Goal: Task Accomplishment & Management: Manage account settings

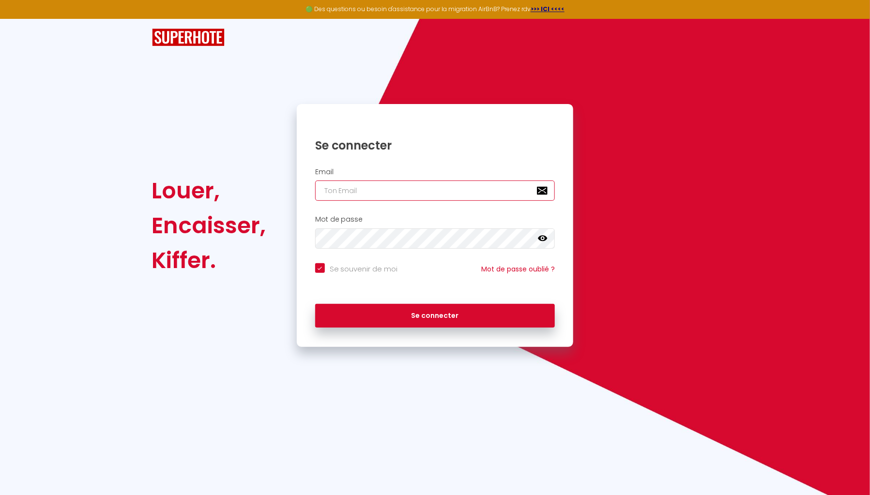
type input "[EMAIL_ADDRESS][DOMAIN_NAME]"
checkbox input "true"
click at [437, 192] on input "[EMAIL_ADDRESS][DOMAIN_NAME]" at bounding box center [435, 191] width 240 height 20
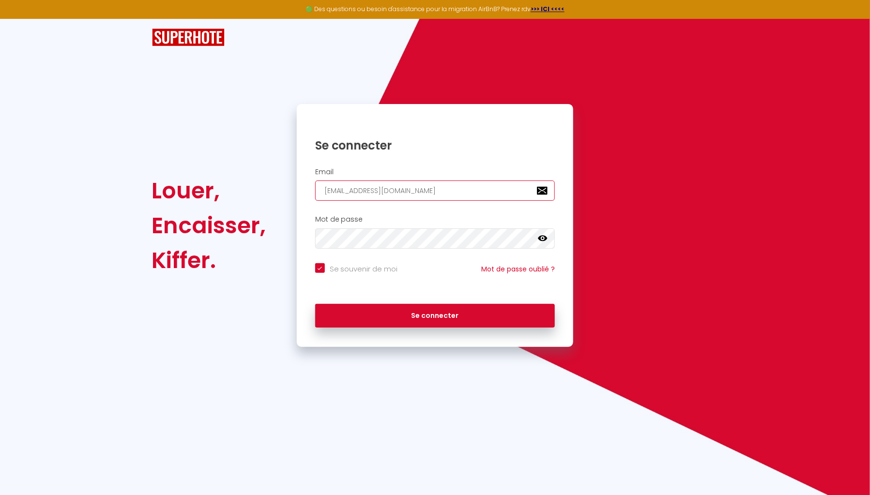
click at [437, 192] on input "[EMAIL_ADDRESS][DOMAIN_NAME]" at bounding box center [435, 191] width 240 height 20
type input "p"
checkbox input "true"
type input "ph"
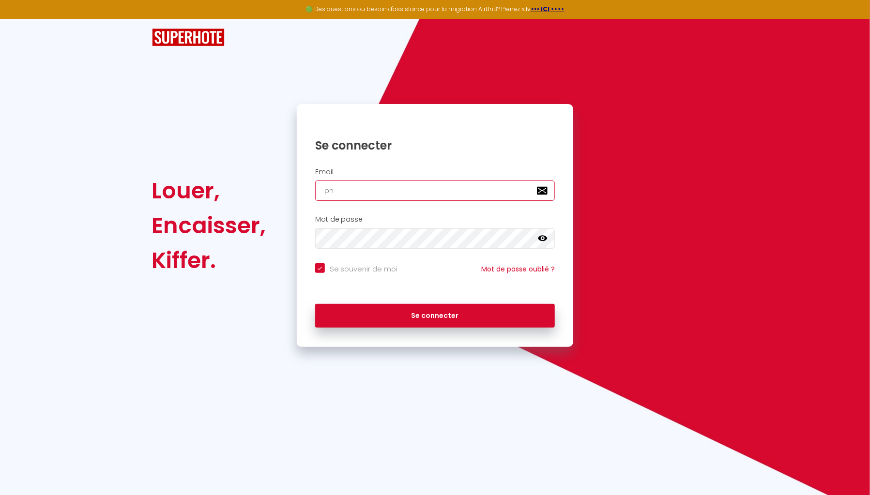
checkbox input "true"
type input "phi"
checkbox input "true"
type input "phi."
checkbox input "true"
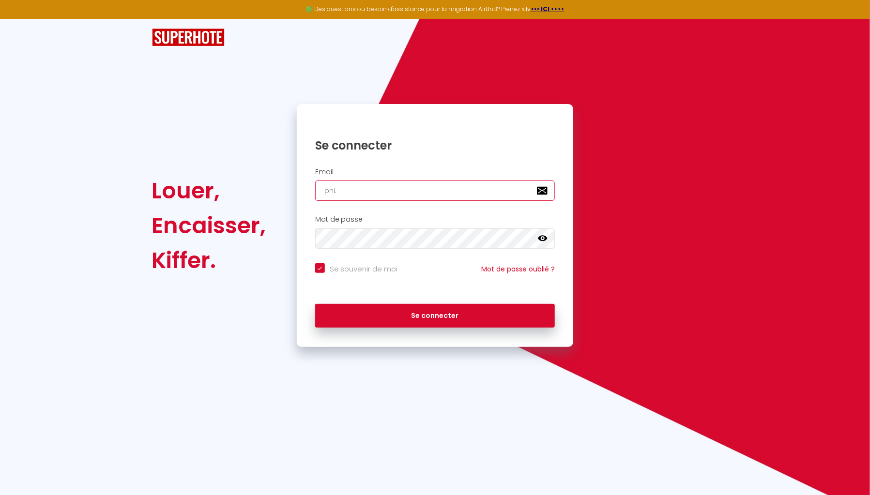
type input "phi.v"
checkbox input "true"
type input "[DOMAIN_NAME]"
checkbox input "true"
type input "phi.vai"
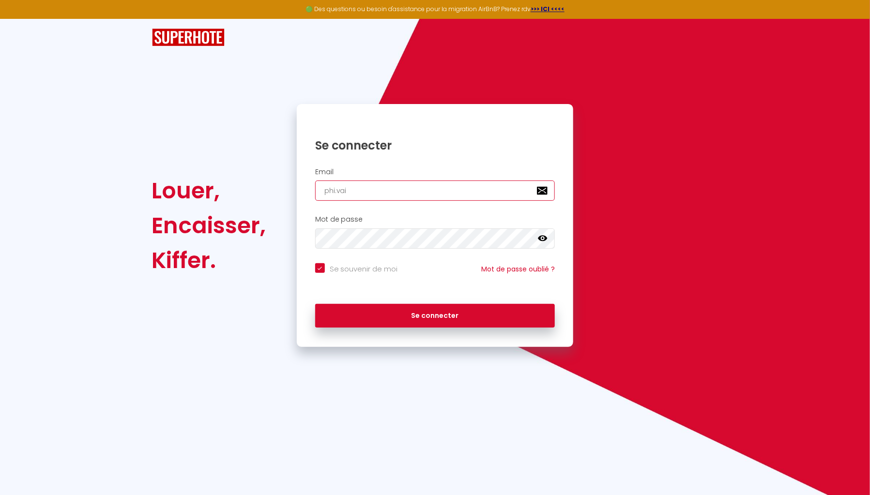
checkbox input "true"
type input "phi.vail"
checkbox input "true"
type input "phi.vaill"
checkbox input "true"
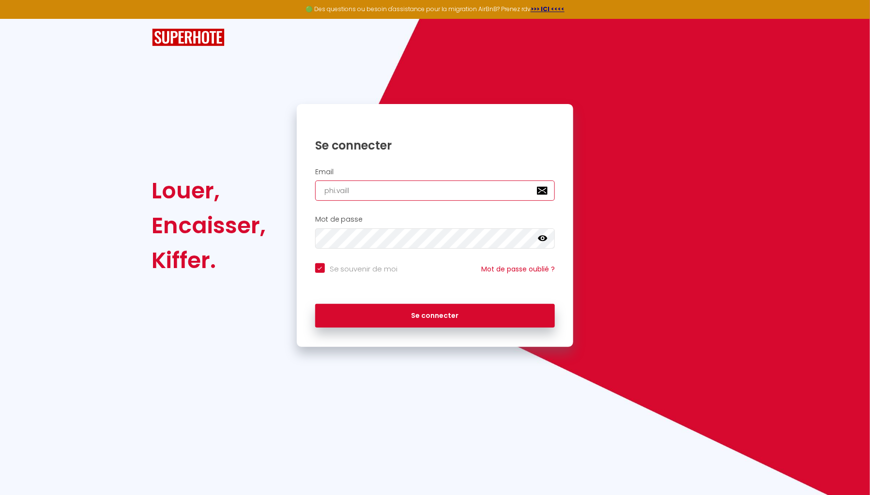
type input "phi.vailla"
checkbox input "true"
type input "phi.vaillan"
checkbox input "true"
type input "phi.vaillant"
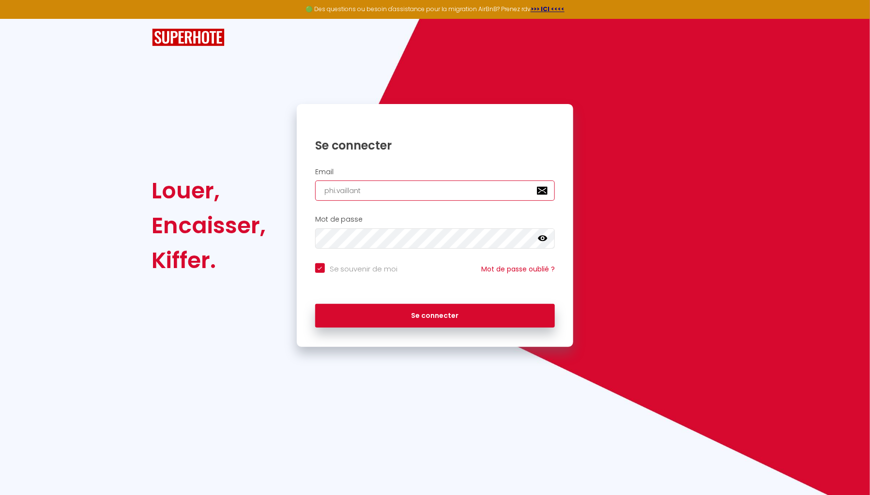
checkbox input "true"
type input "phi.vaillant@"
checkbox input "true"
type input "phi.vaillant@g"
checkbox input "true"
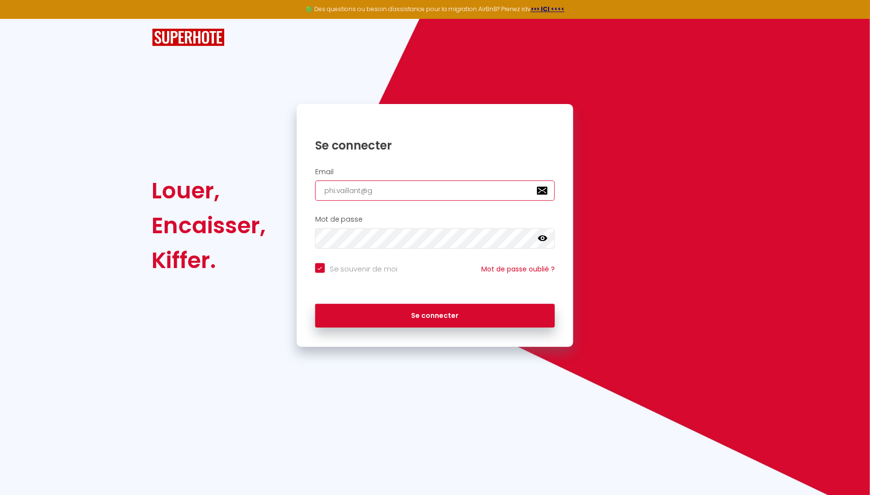
type input "phi.vaillant@gm"
checkbox input "true"
type input "phi.vaillant@gma"
checkbox input "true"
type input "phi.vaillant@gmai"
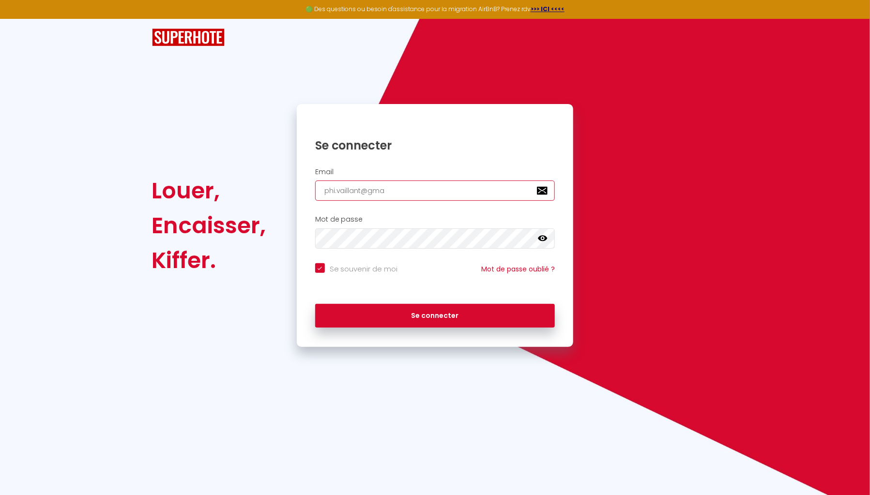
checkbox input "true"
type input "[EMAIL_ADDRESS]"
checkbox input "true"
type input "[EMAIL_ADDRESS]."
checkbox input "true"
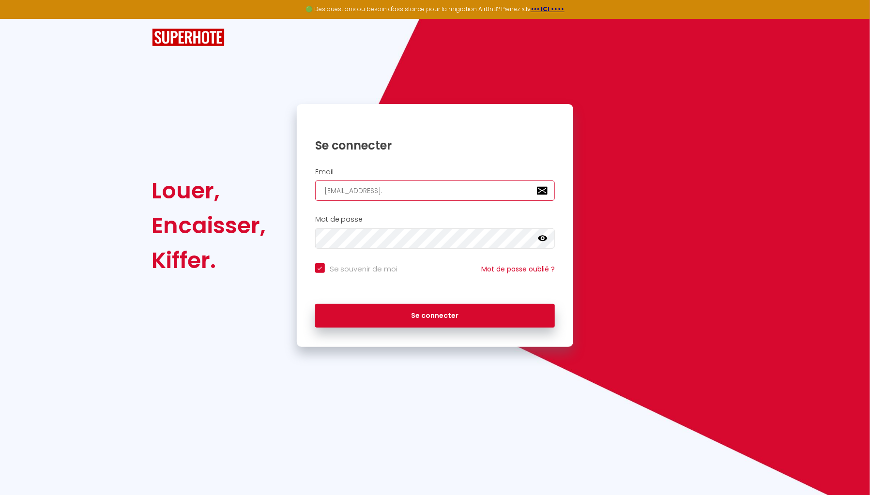
type input "phi.vaillant@gmail.c"
checkbox input "true"
type input "[EMAIL_ADDRESS][DOMAIN_NAME]"
checkbox input "true"
type input "[EMAIL_ADDRESS][DOMAIN_NAME]"
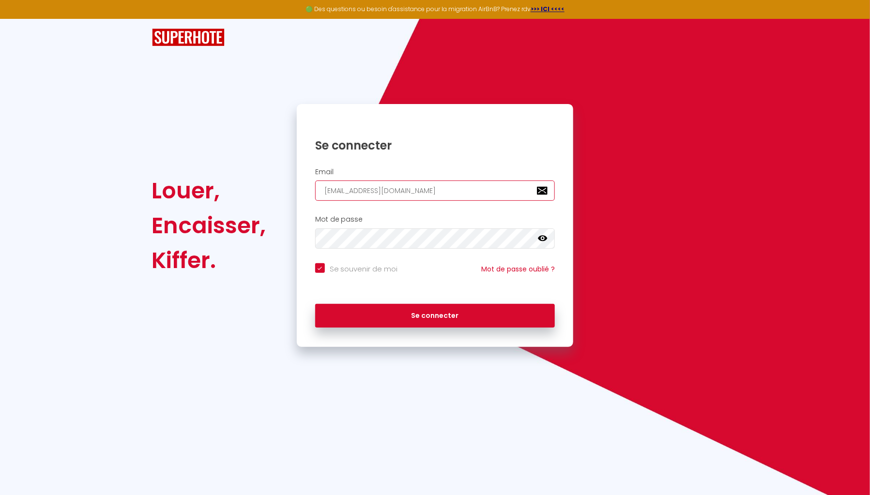
checkbox input "true"
type input "[EMAIL_ADDRESS][DOMAIN_NAME]"
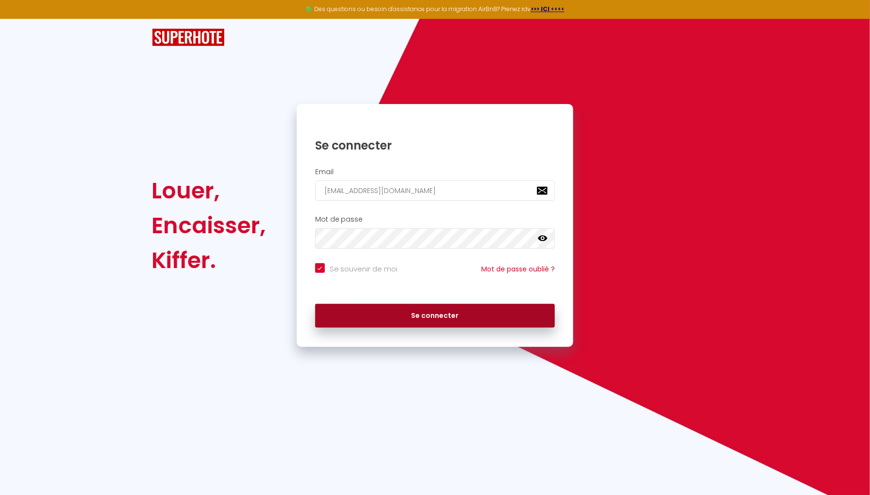
click at [453, 313] on button "Se connecter" at bounding box center [435, 316] width 240 height 24
checkbox input "true"
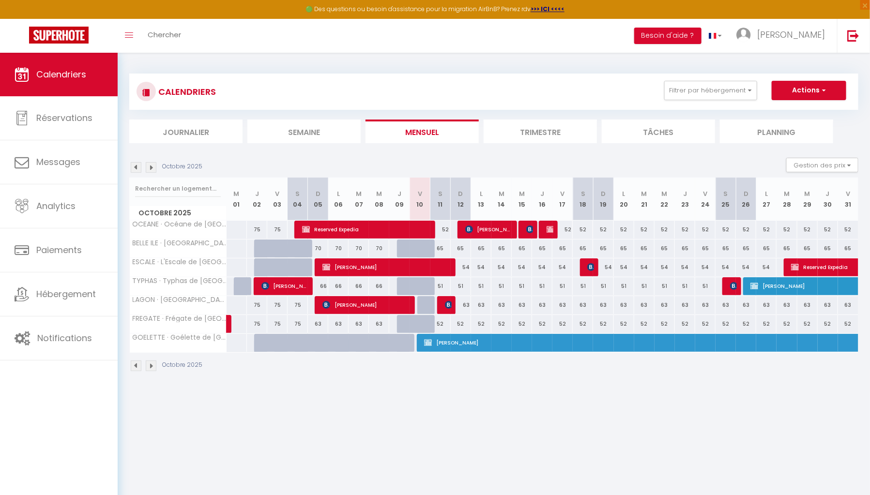
click at [152, 168] on img at bounding box center [151, 167] width 11 height 11
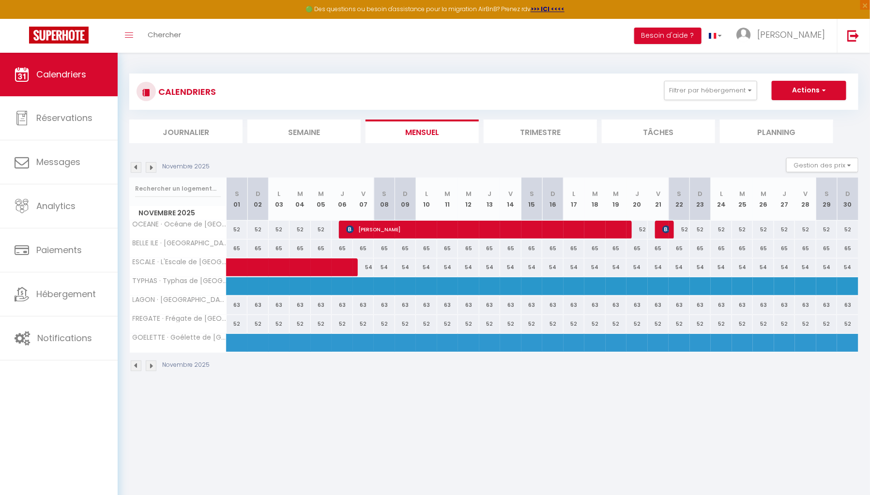
click at [152, 168] on img at bounding box center [151, 167] width 11 height 11
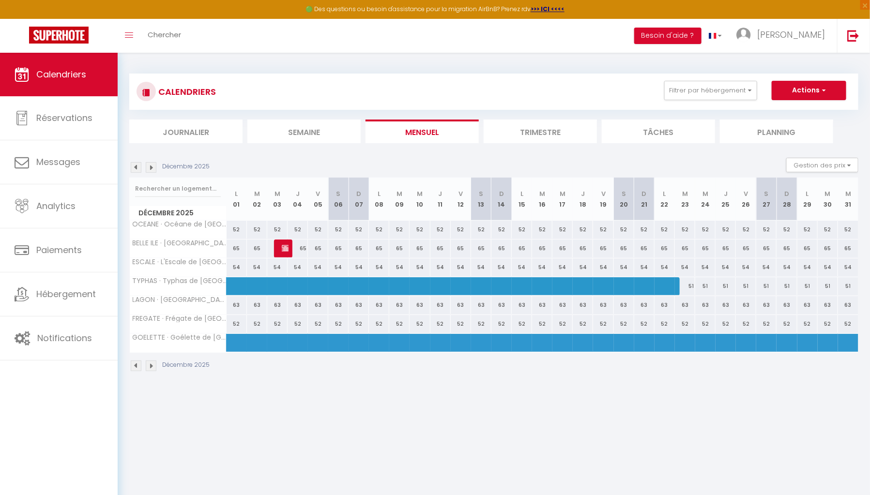
click at [152, 168] on img at bounding box center [151, 167] width 11 height 11
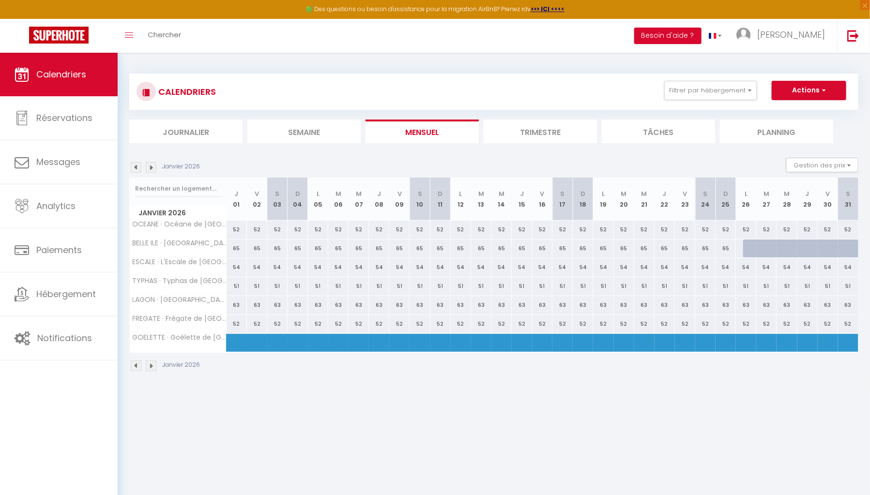
click at [152, 168] on img at bounding box center [151, 167] width 11 height 11
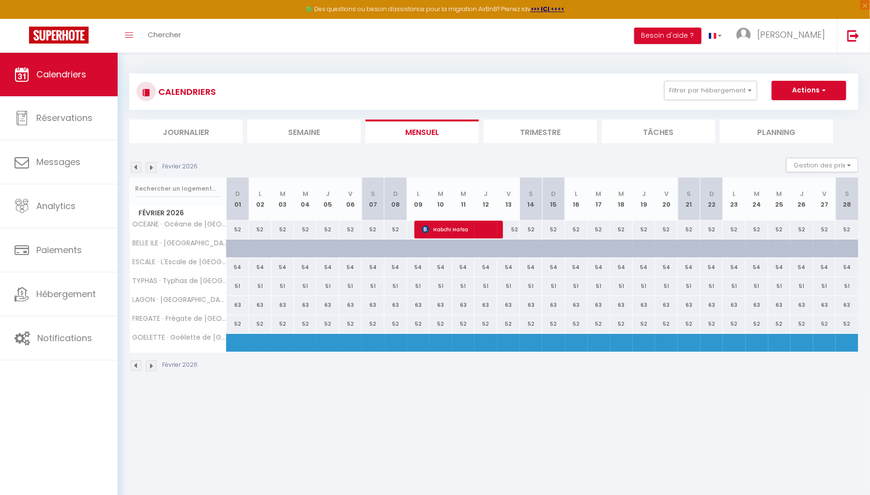
click at [137, 167] on img at bounding box center [136, 167] width 11 height 11
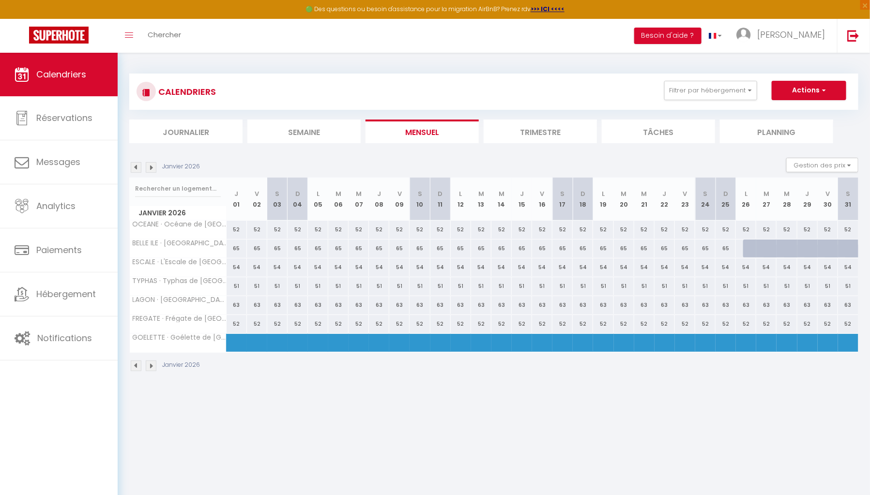
click at [137, 167] on img at bounding box center [136, 167] width 11 height 11
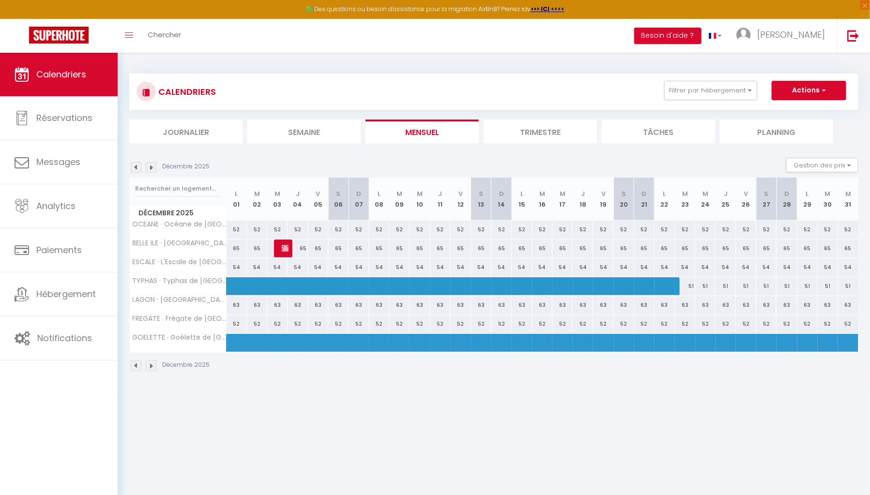
click at [137, 167] on img at bounding box center [136, 167] width 11 height 11
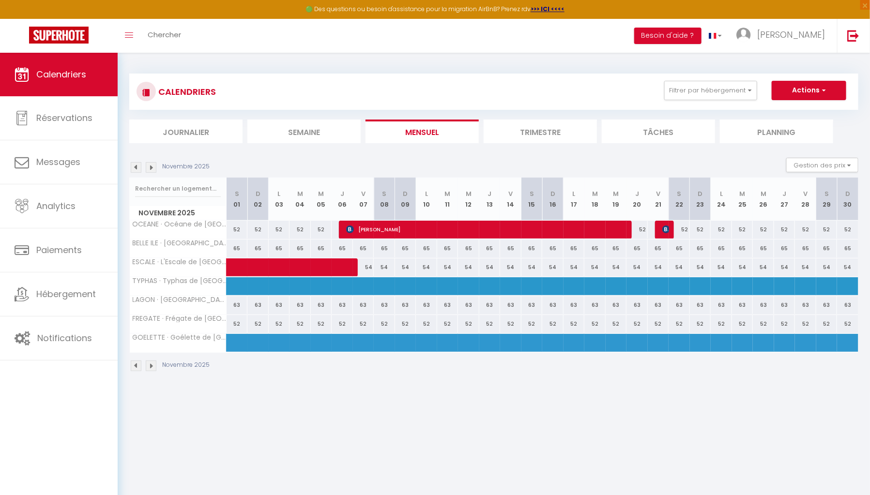
click at [137, 167] on img at bounding box center [136, 167] width 11 height 11
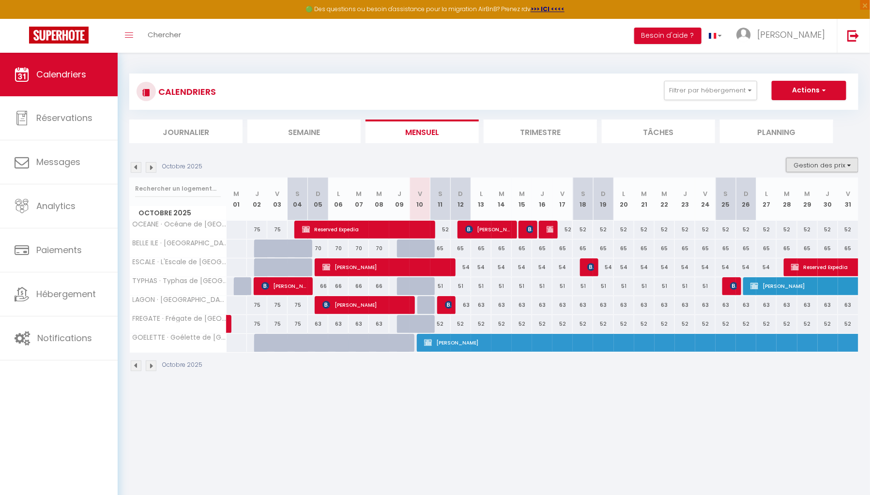
click at [826, 170] on button "Gestion des prix" at bounding box center [822, 165] width 72 height 15
click at [811, 193] on input "Nb Nuits minimum" at bounding box center [814, 195] width 87 height 10
checkbox input "true"
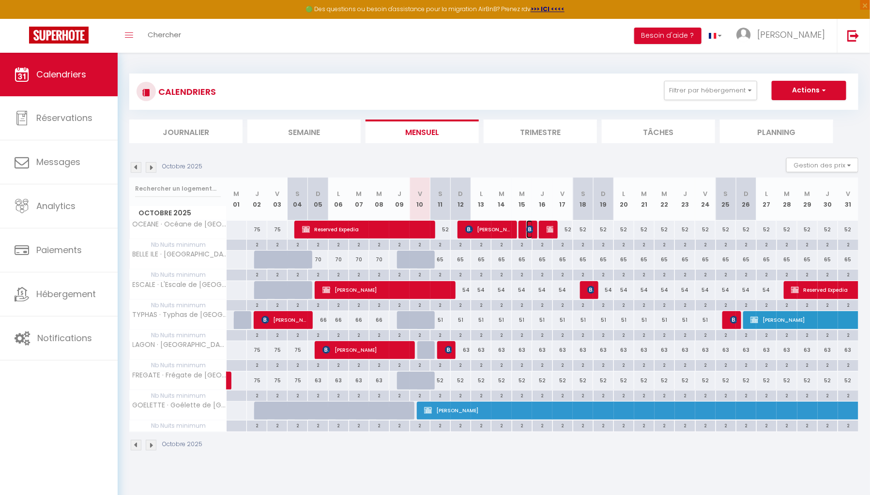
click at [532, 227] on img at bounding box center [530, 230] width 8 height 8
select select "OK"
select select "KO"
select select "0"
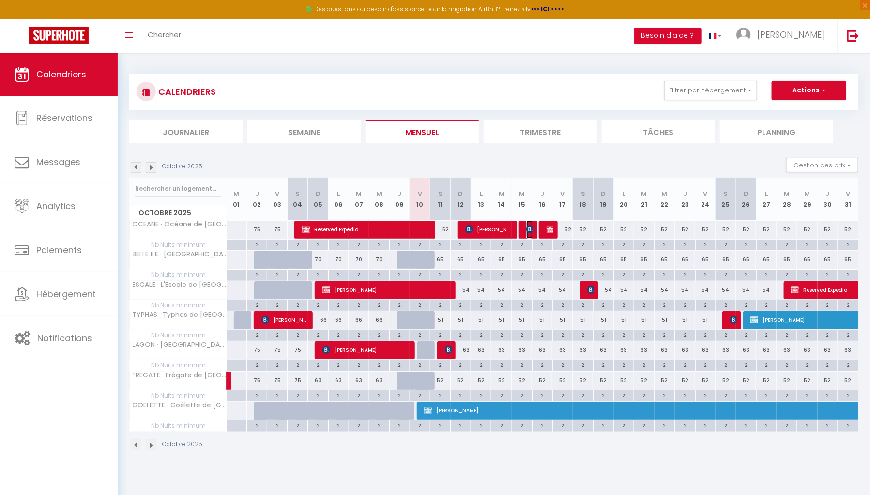
select select "1"
select select
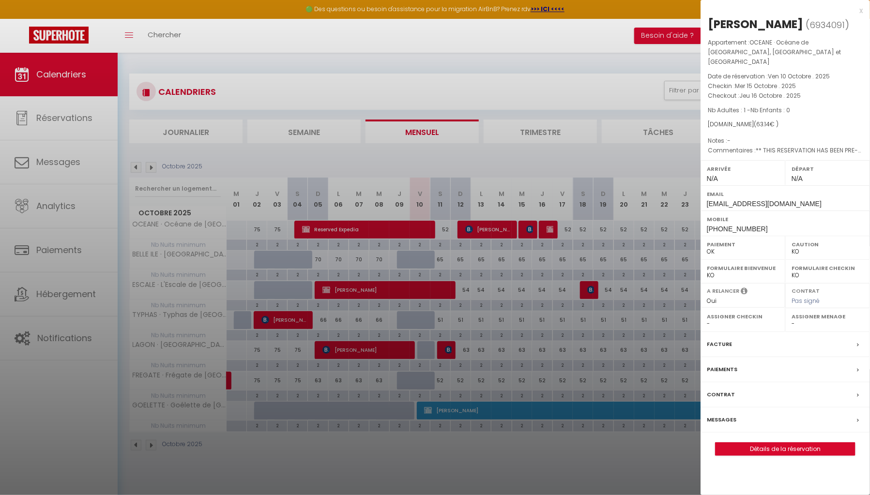
click at [405, 450] on div at bounding box center [435, 247] width 870 height 495
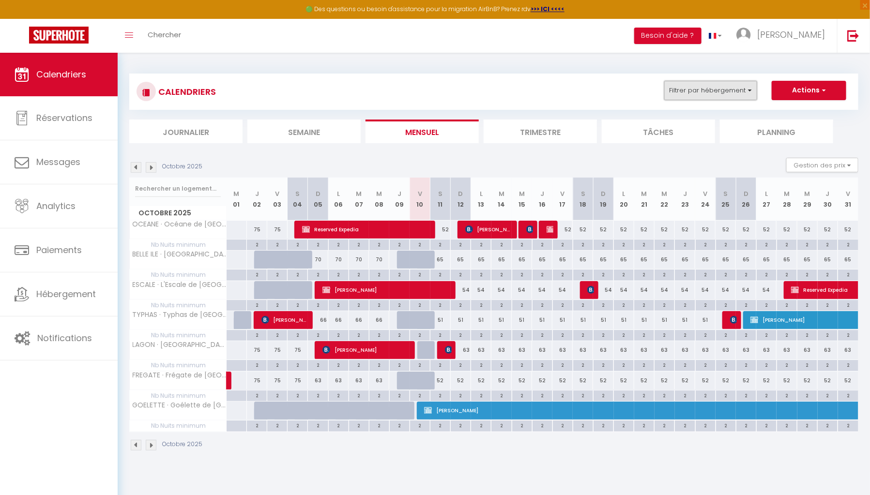
click at [740, 96] on button "Filtrer par hébergement" at bounding box center [710, 90] width 93 height 19
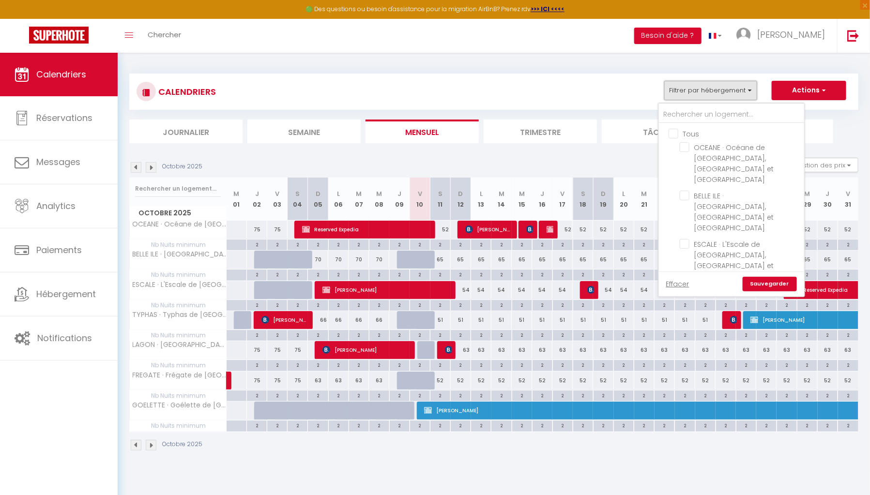
click at [740, 96] on button "Filtrer par hébergement" at bounding box center [710, 90] width 93 height 19
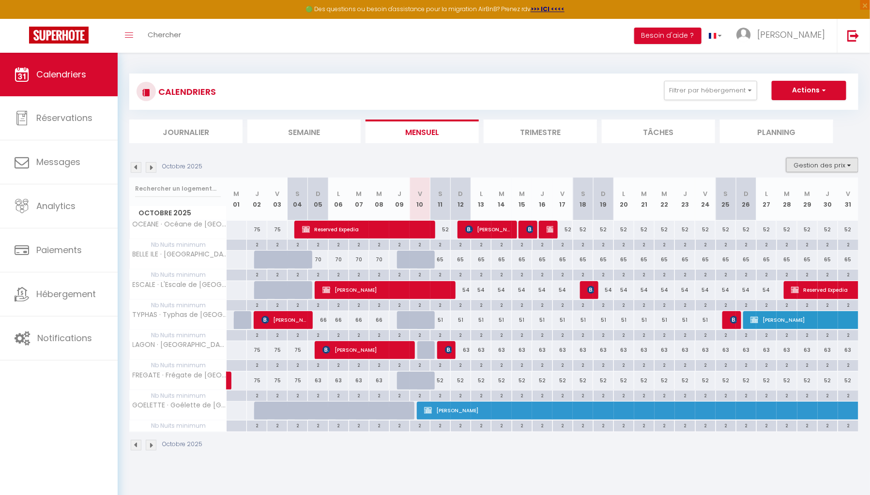
click at [814, 168] on button "Gestion des prix" at bounding box center [822, 165] width 72 height 15
click at [778, 228] on input "Disponibilité" at bounding box center [814, 229] width 87 height 10
checkbox input "true"
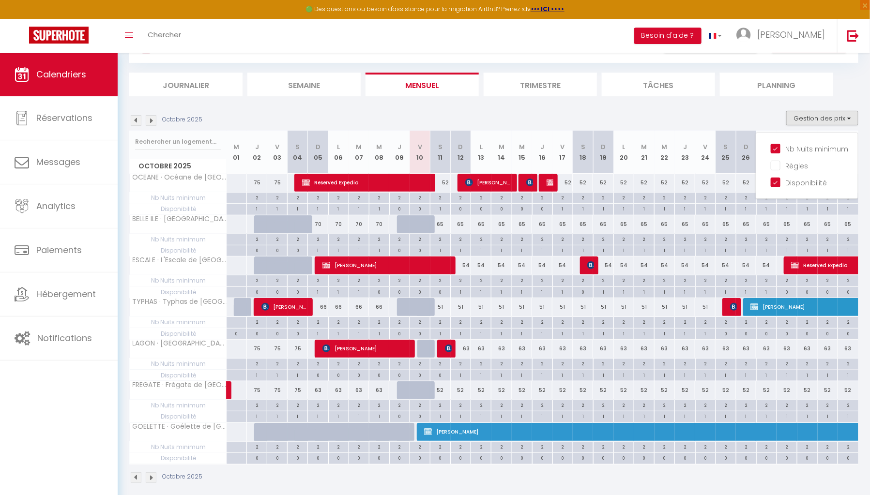
scroll to position [51, 0]
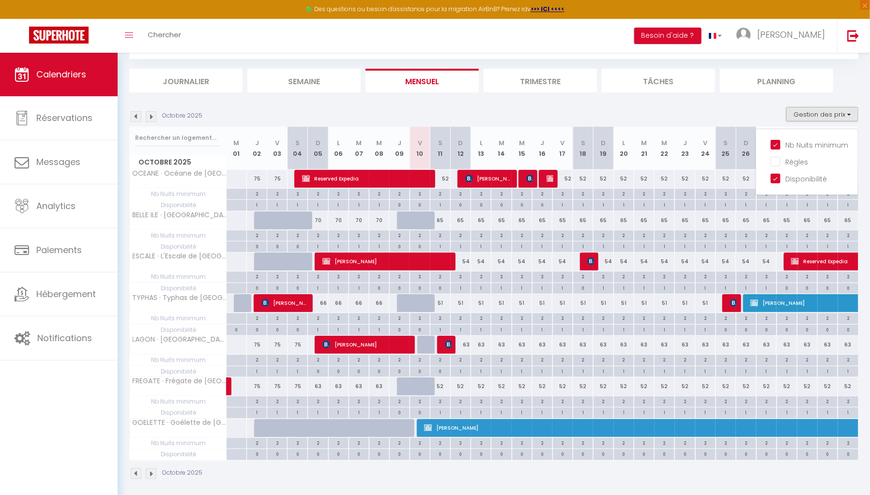
click at [443, 243] on div "1" at bounding box center [440, 246] width 20 height 9
select select "1"
type input "Sam 11 Octobre 2025"
type input "Dim 12 Octobre 2025"
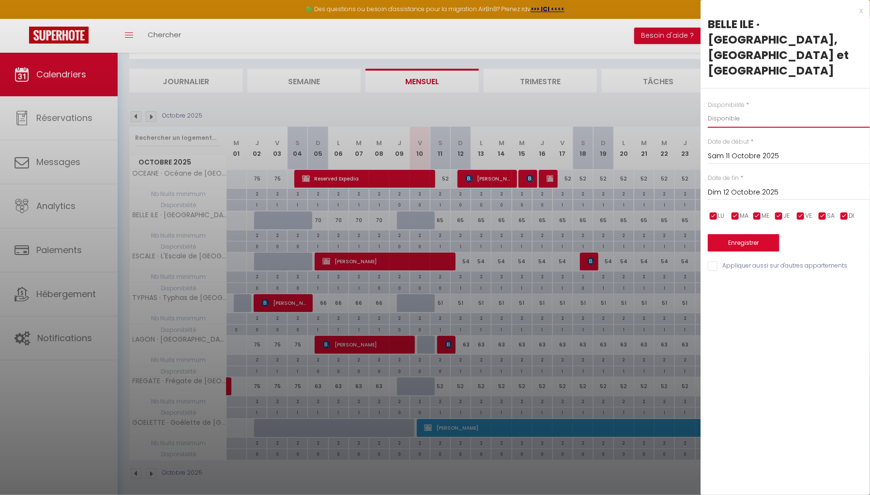
click at [747, 109] on select "Disponible Indisponible" at bounding box center [789, 118] width 162 height 18
select select "0"
click at [708, 109] on select "Disponible Indisponible" at bounding box center [789, 118] width 162 height 18
click at [744, 186] on input "Dim 12 Octobre 2025" at bounding box center [789, 192] width 162 height 13
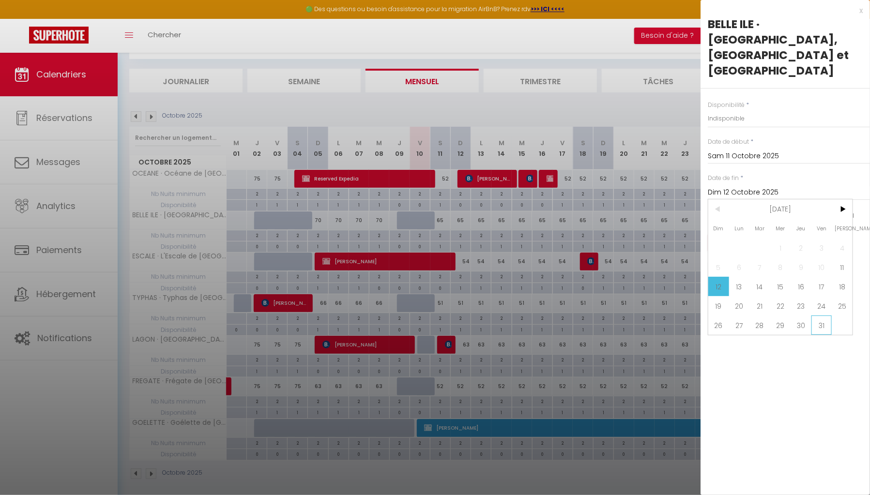
click at [820, 316] on span "31" at bounding box center [821, 325] width 21 height 19
type input "Ven 31 Octobre 2025"
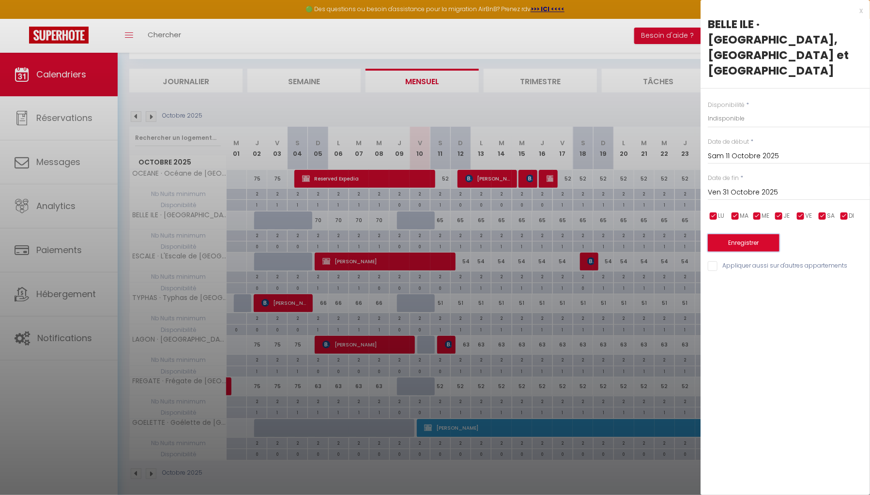
click at [772, 234] on button "Enregistrer" at bounding box center [744, 242] width 72 height 17
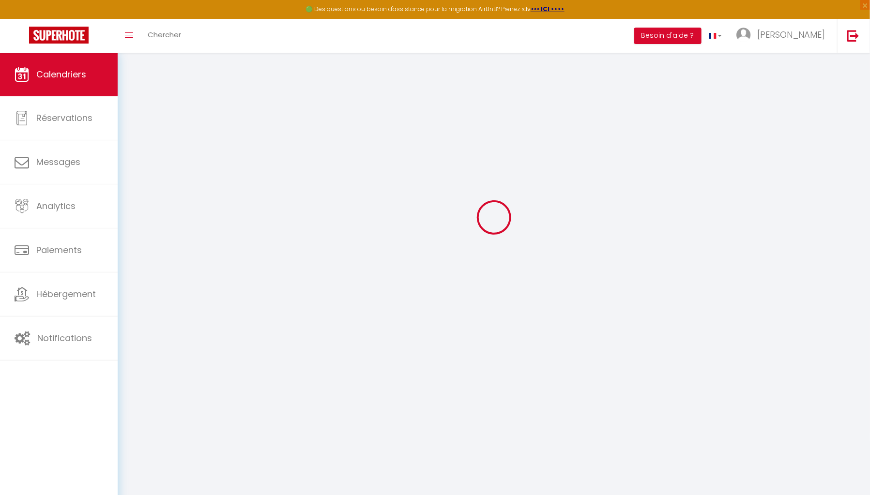
select select "0"
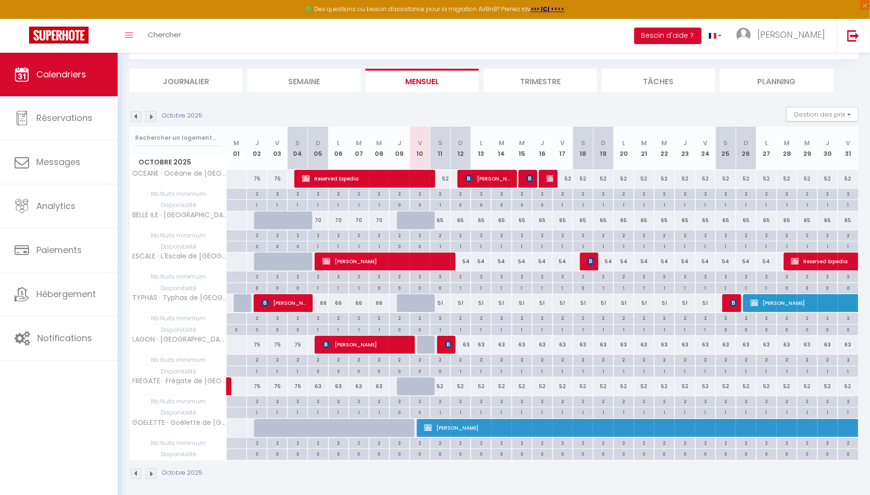
click at [441, 245] on div "1" at bounding box center [440, 246] width 20 height 9
type input "Dim 12 Octobre 2025"
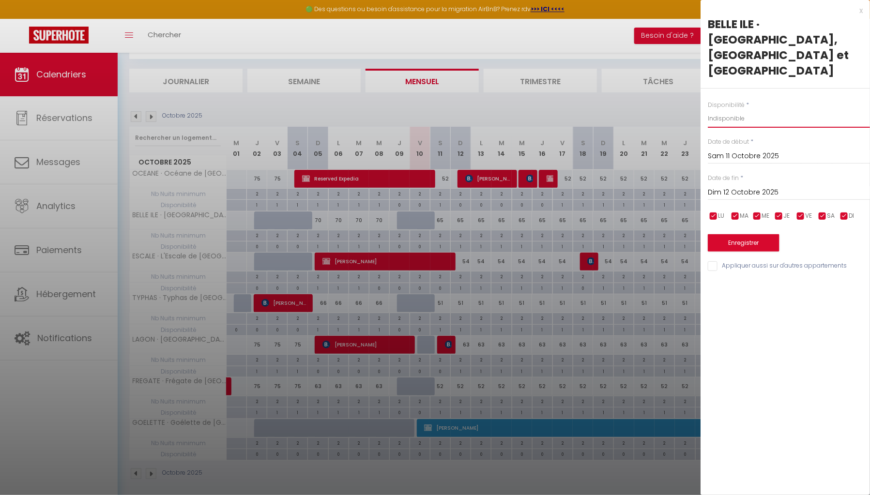
click at [743, 109] on select "Disponible Indisponible" at bounding box center [789, 118] width 162 height 18
select select "0"
click at [708, 109] on select "Disponible Indisponible" at bounding box center [789, 118] width 162 height 18
click at [733, 186] on input "Dim 12 Octobre 2025" at bounding box center [789, 192] width 162 height 13
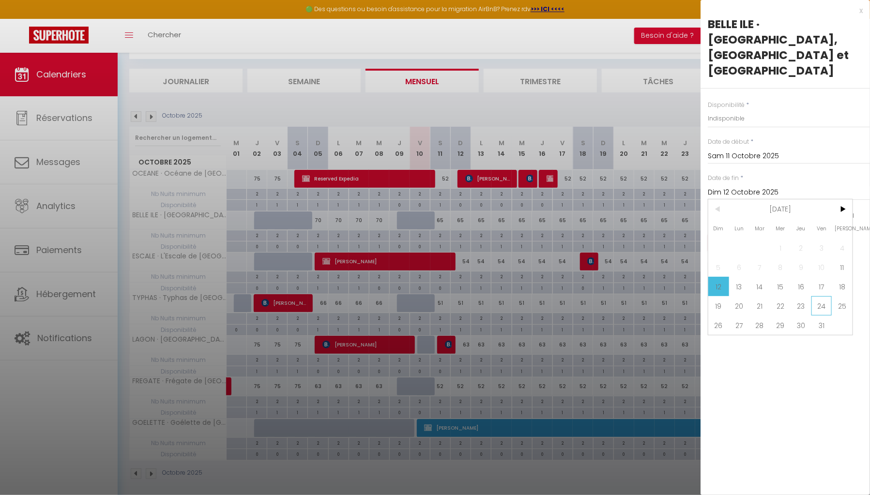
click at [820, 299] on span "24" at bounding box center [821, 305] width 21 height 19
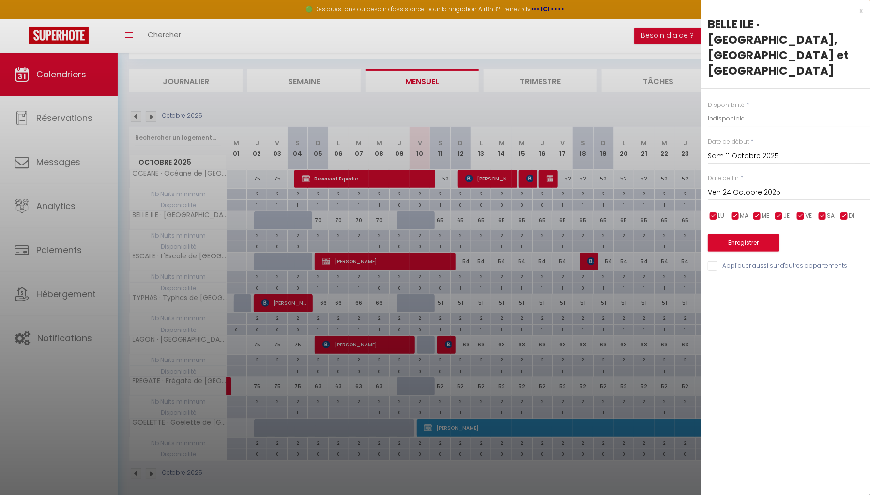
click at [807, 186] on input "Ven 24 Octobre 2025" at bounding box center [789, 192] width 162 height 13
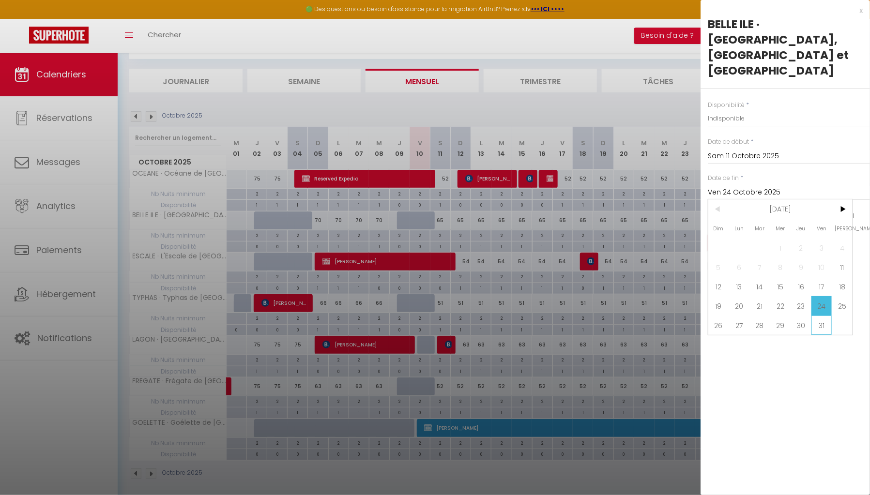
click at [823, 316] on span "31" at bounding box center [821, 325] width 21 height 19
type input "Ven 31 Octobre 2025"
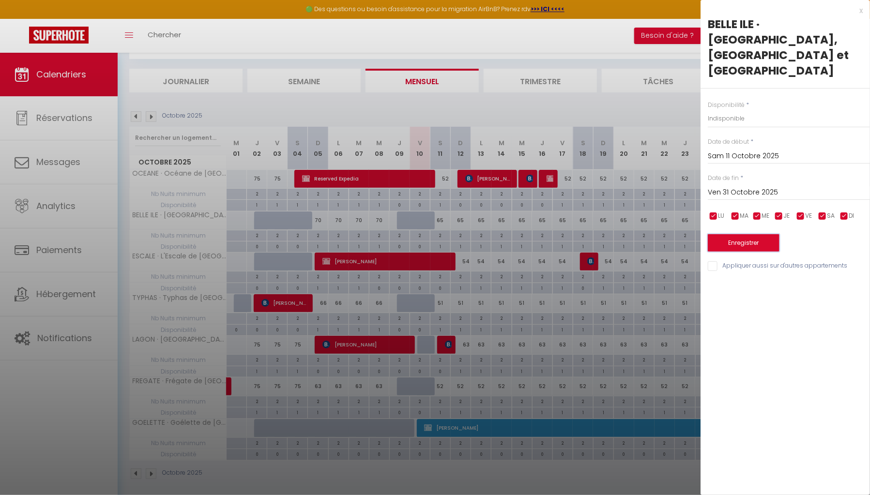
click at [749, 234] on button "Enregistrer" at bounding box center [744, 242] width 72 height 17
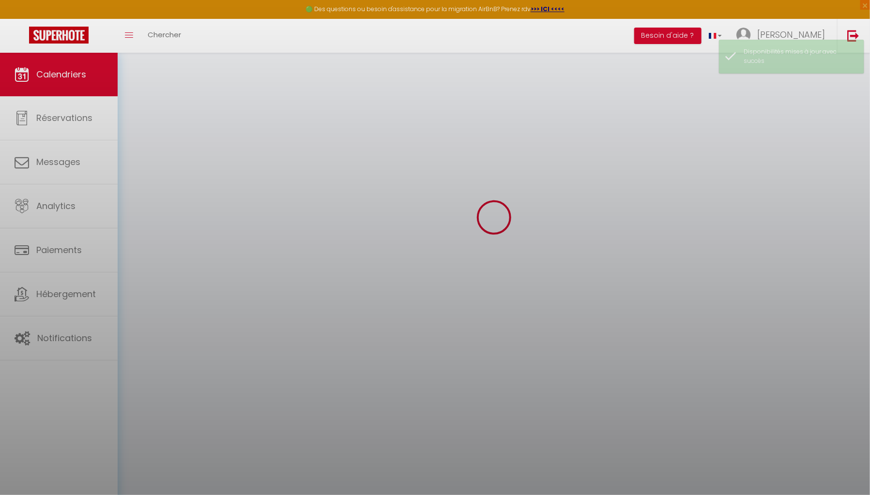
select select "0"
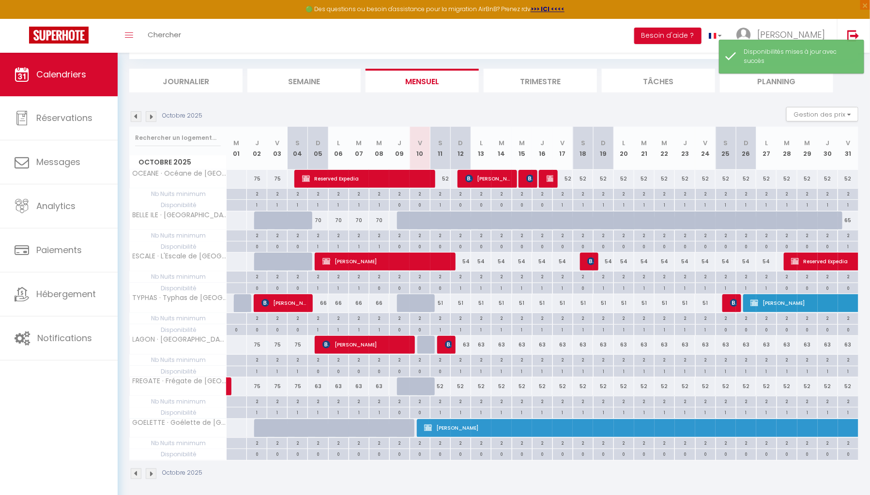
click at [443, 245] on div "0" at bounding box center [440, 246] width 20 height 9
select select
type input "Dim 12 Octobre 2025"
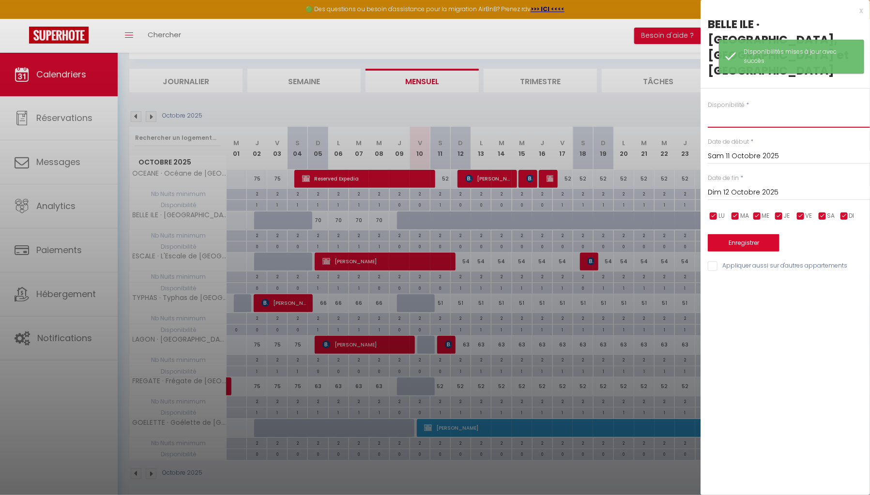
click at [757, 109] on select "Disponible Indisponible" at bounding box center [789, 118] width 162 height 18
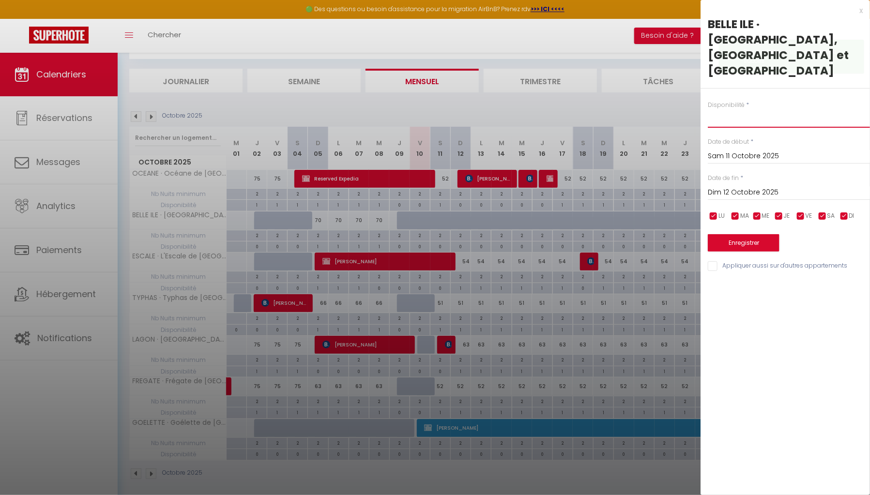
select select "1"
click at [708, 109] on select "Disponible Indisponible" at bounding box center [789, 118] width 162 height 18
click at [735, 186] on input "Dim 12 Octobre 2025" at bounding box center [789, 192] width 162 height 13
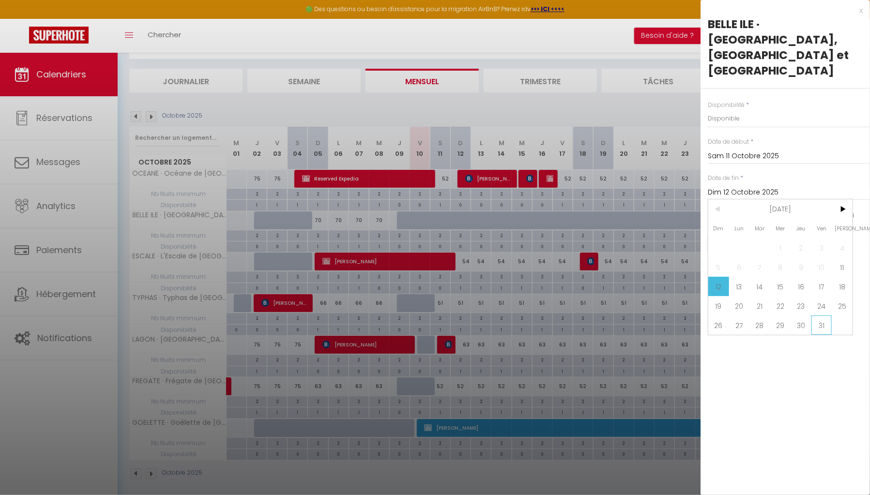
click at [818, 316] on span "31" at bounding box center [821, 325] width 21 height 19
type input "Ven 31 Octobre 2025"
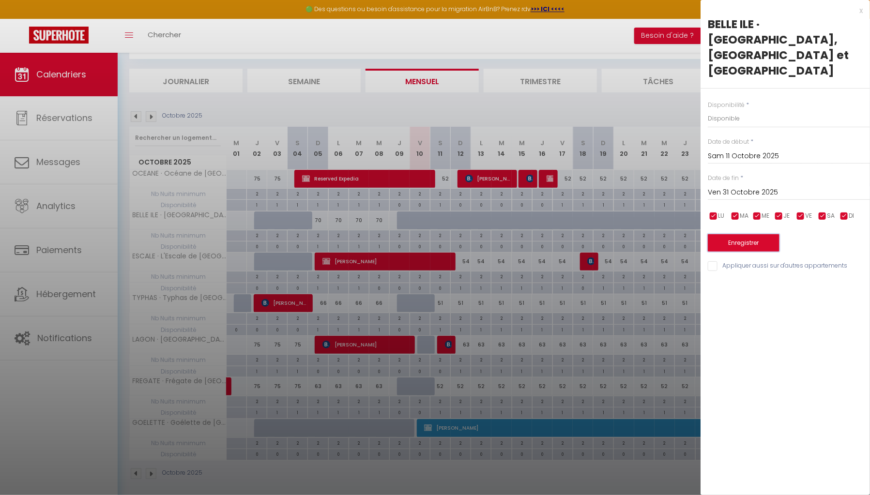
click at [751, 234] on button "Enregistrer" at bounding box center [744, 242] width 72 height 17
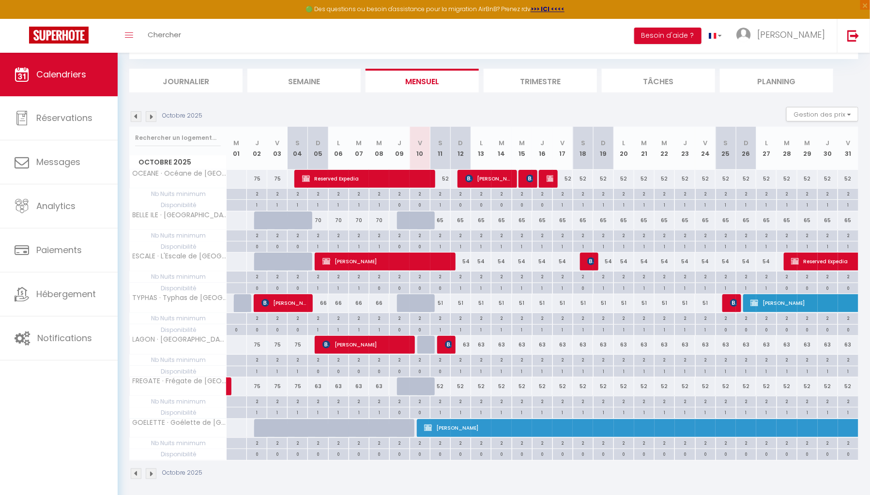
click at [150, 119] on img at bounding box center [151, 116] width 11 height 11
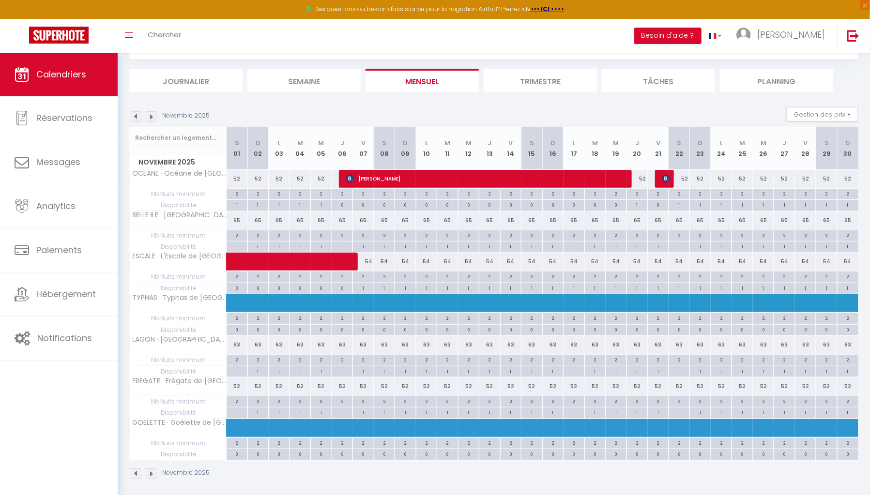
click at [150, 118] on img at bounding box center [151, 116] width 11 height 11
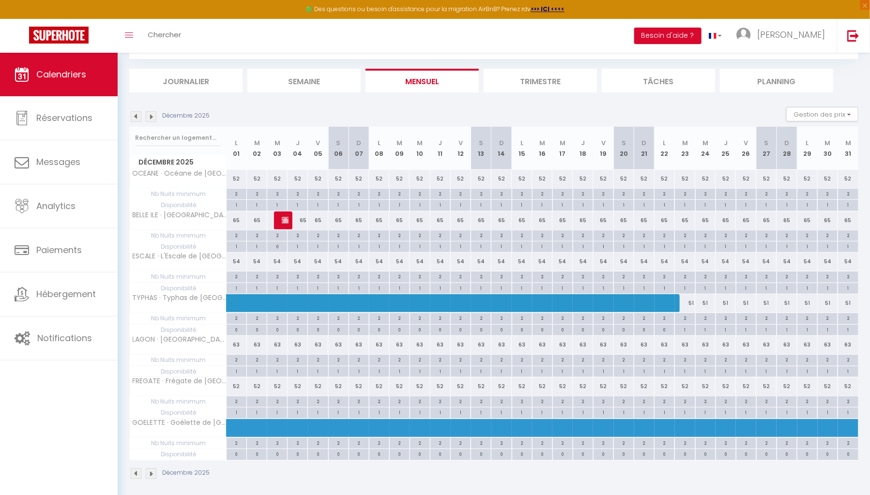
click at [133, 113] on img at bounding box center [136, 116] width 11 height 11
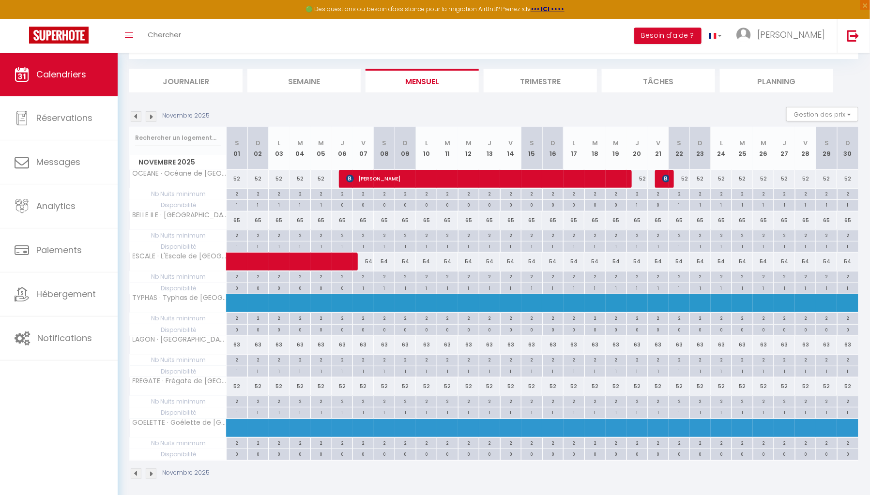
click at [133, 113] on img at bounding box center [136, 116] width 11 height 11
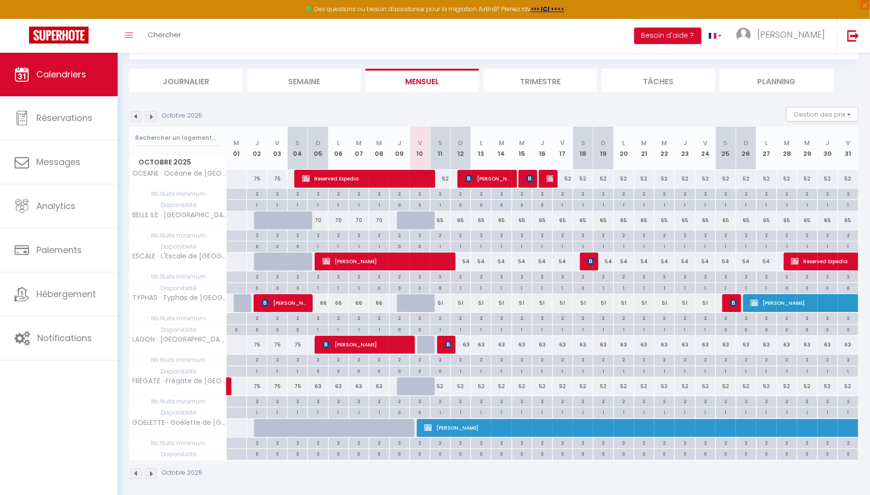
click at [152, 118] on img at bounding box center [151, 116] width 11 height 11
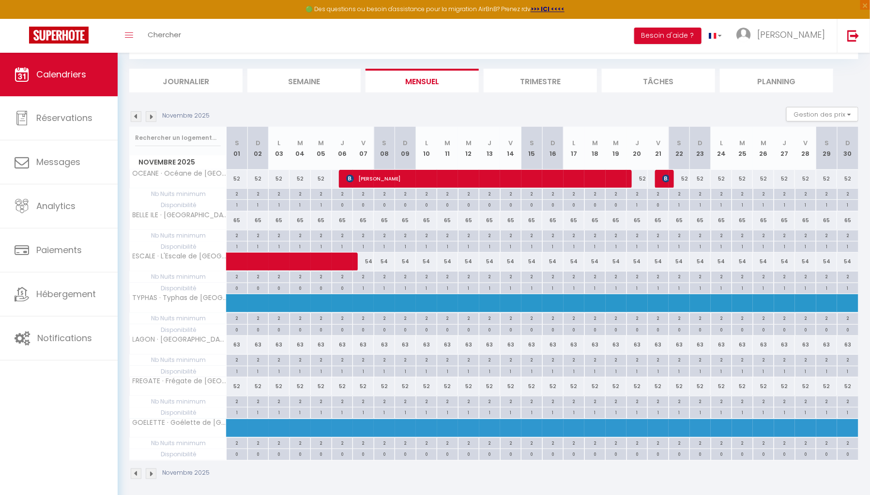
click at [152, 118] on img at bounding box center [151, 116] width 11 height 11
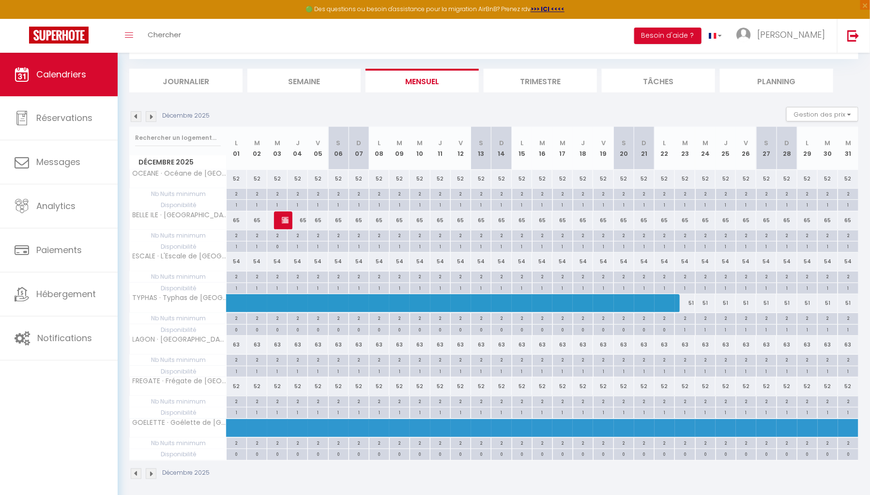
click at [152, 118] on img at bounding box center [151, 116] width 11 height 11
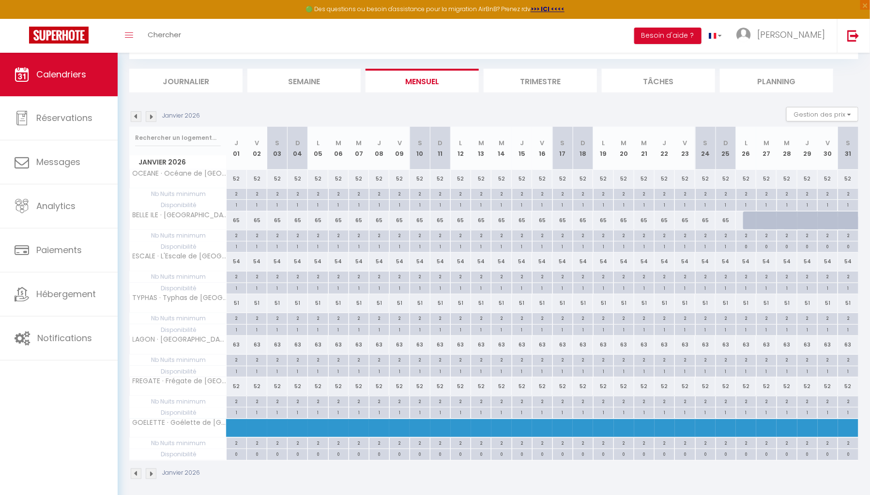
click at [152, 118] on img at bounding box center [151, 116] width 11 height 11
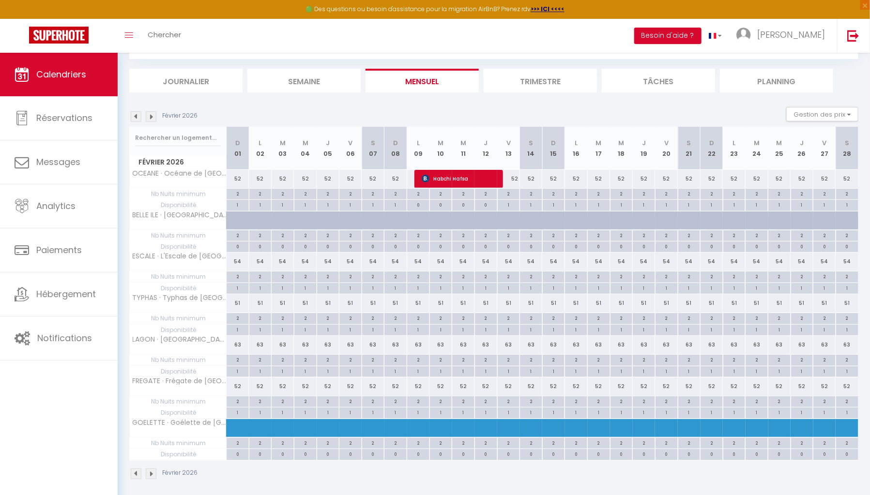
click at [136, 114] on img at bounding box center [136, 116] width 11 height 11
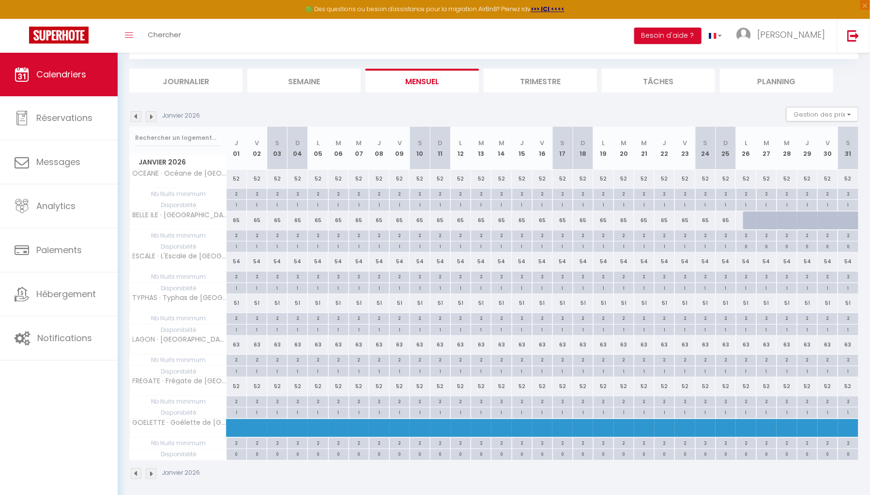
click at [154, 116] on img at bounding box center [151, 116] width 11 height 11
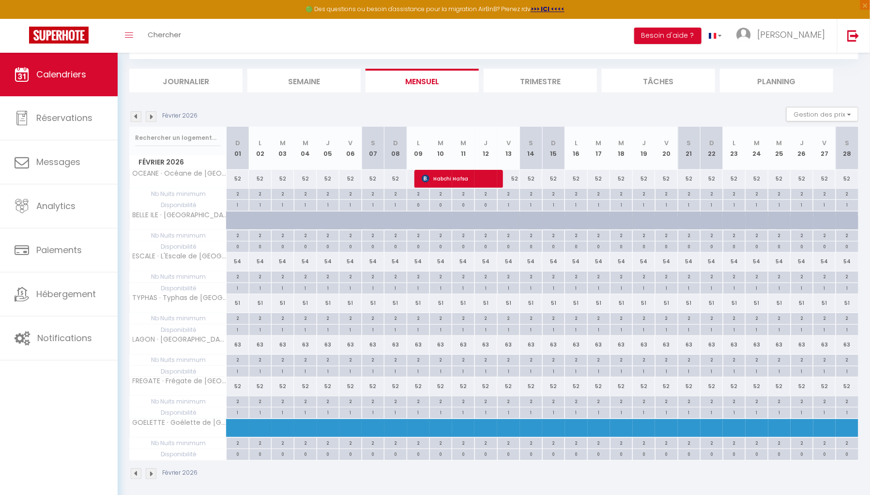
click at [154, 116] on img at bounding box center [151, 116] width 11 height 11
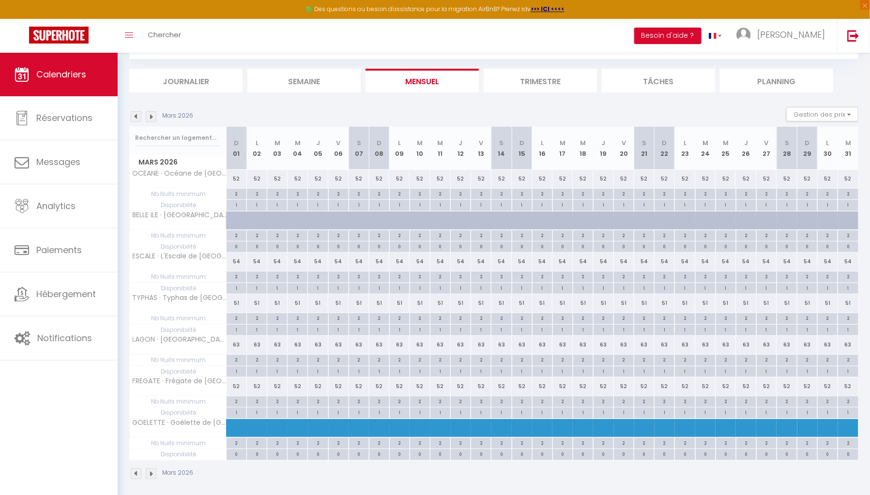
click at [154, 116] on img at bounding box center [151, 116] width 11 height 11
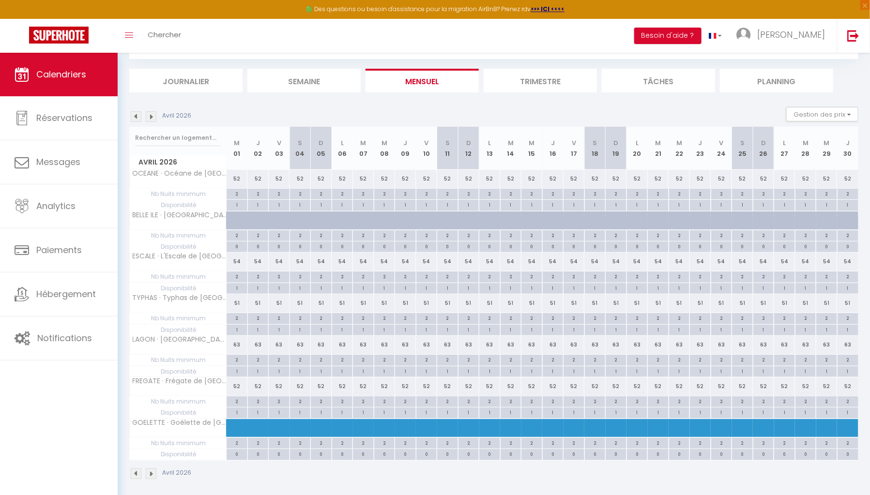
click at [154, 116] on img at bounding box center [151, 116] width 11 height 11
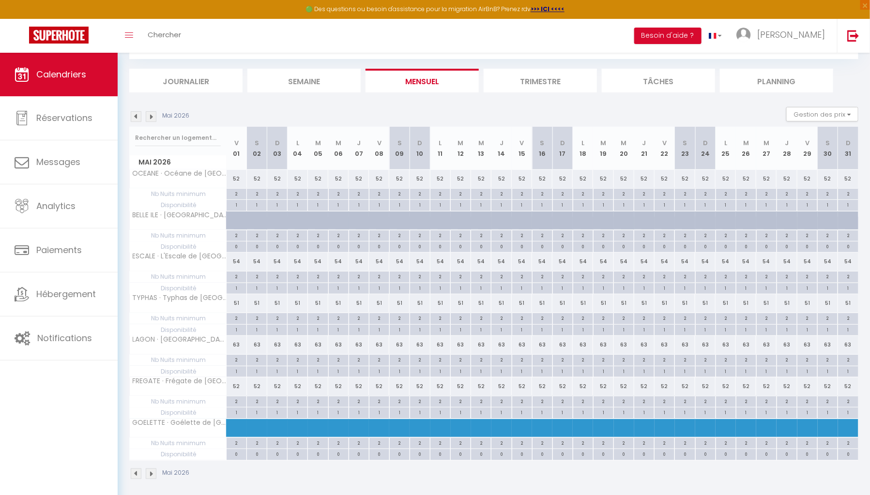
click at [135, 117] on img at bounding box center [136, 116] width 11 height 11
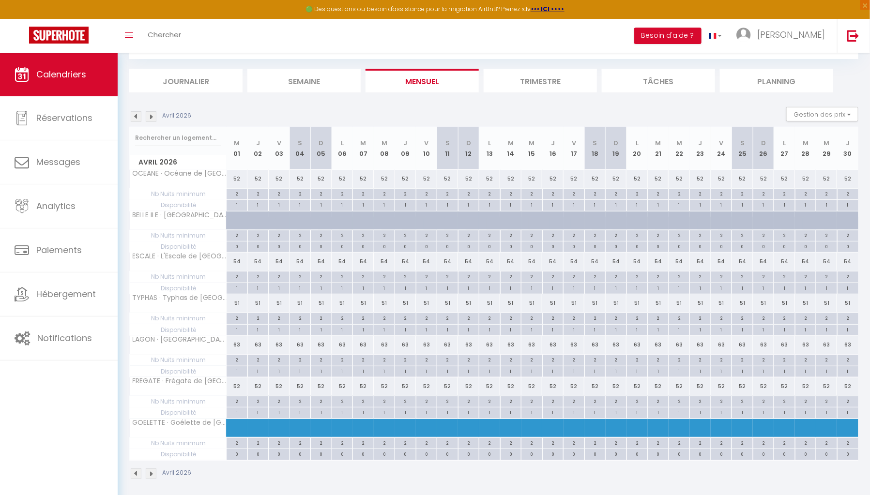
click at [135, 117] on img at bounding box center [136, 116] width 11 height 11
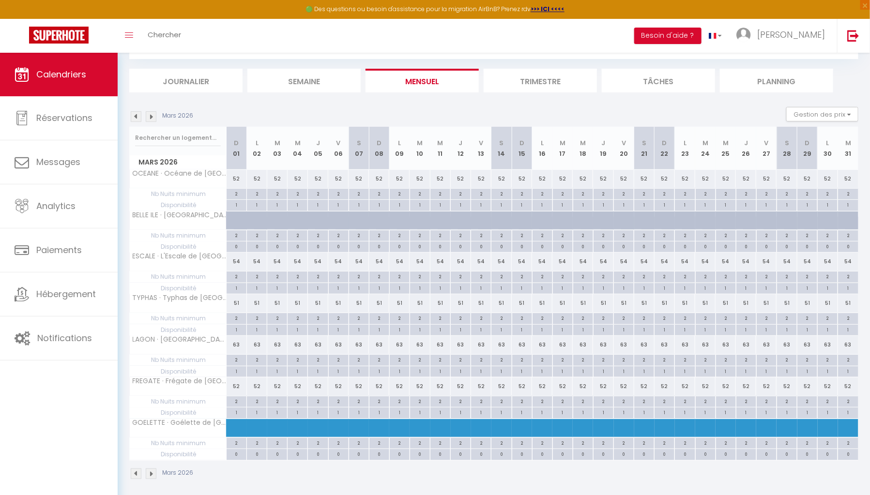
click at [135, 117] on img at bounding box center [136, 116] width 11 height 11
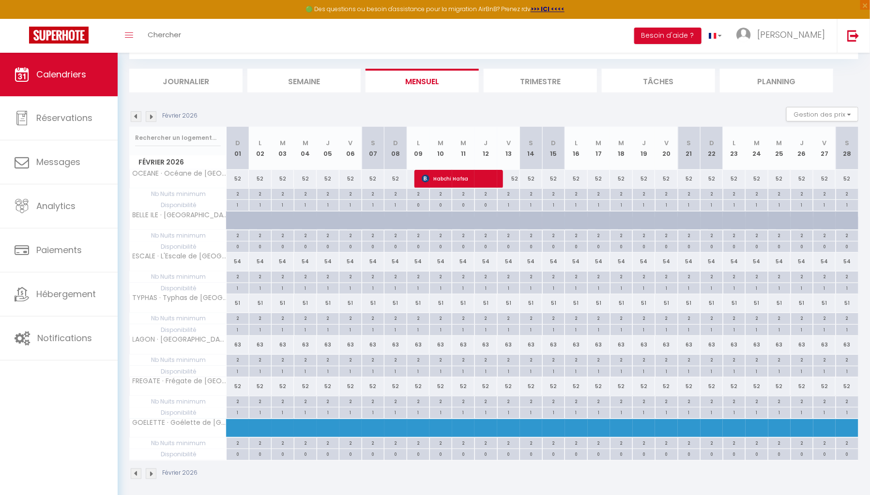
click at [135, 117] on img at bounding box center [136, 116] width 11 height 11
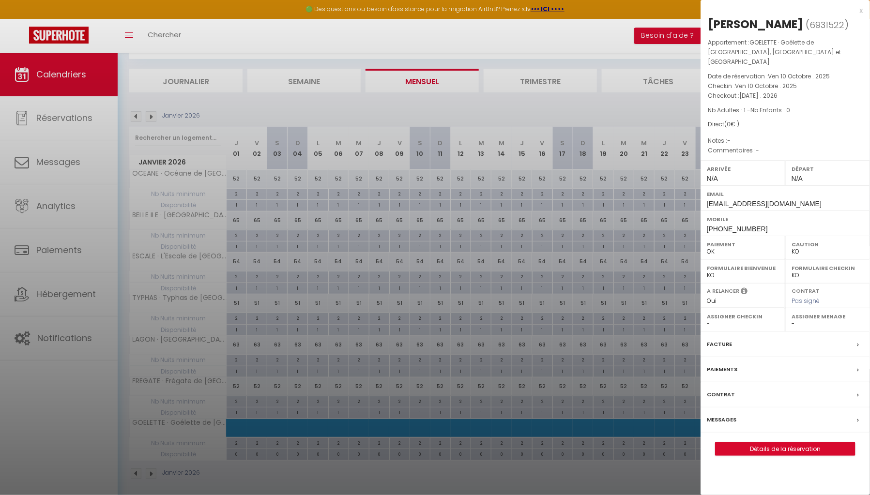
click at [137, 114] on div at bounding box center [435, 247] width 870 height 495
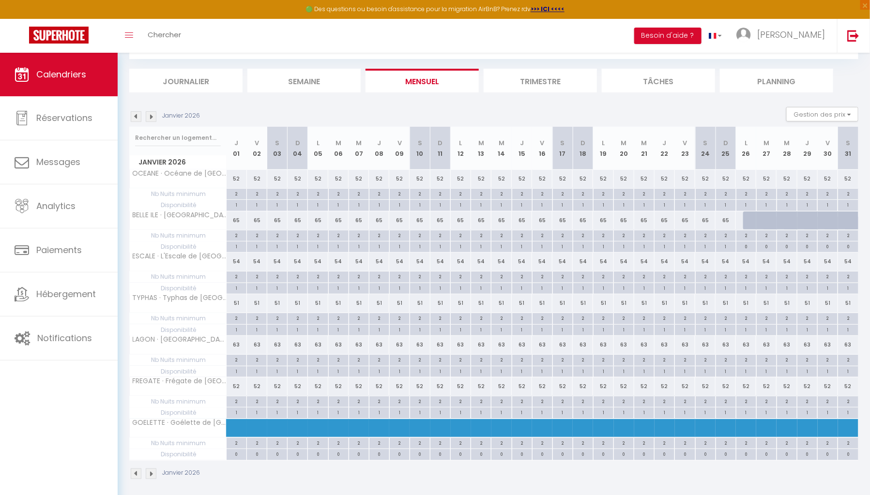
click at [137, 114] on img at bounding box center [136, 116] width 11 height 11
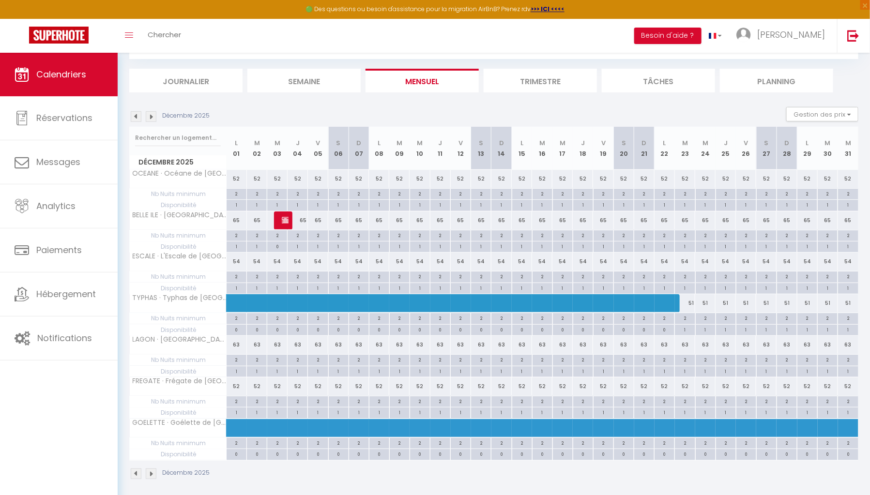
click at [137, 114] on img at bounding box center [136, 116] width 11 height 11
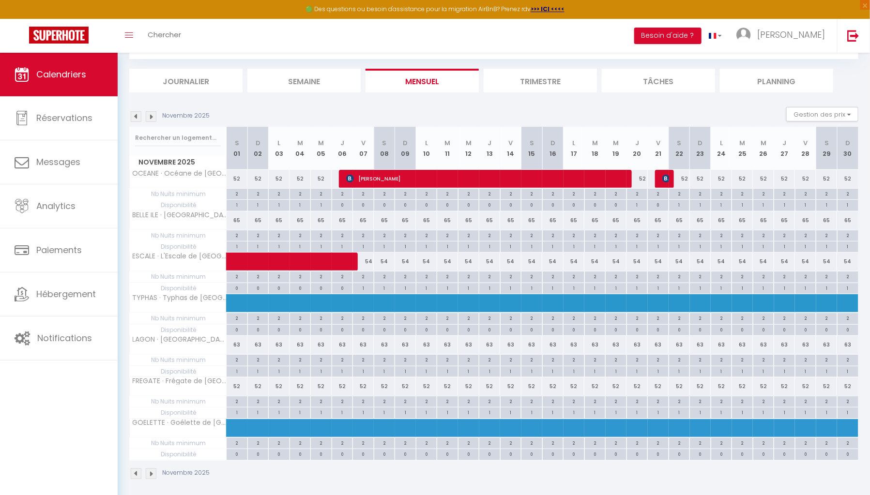
click at [137, 114] on img at bounding box center [136, 116] width 11 height 11
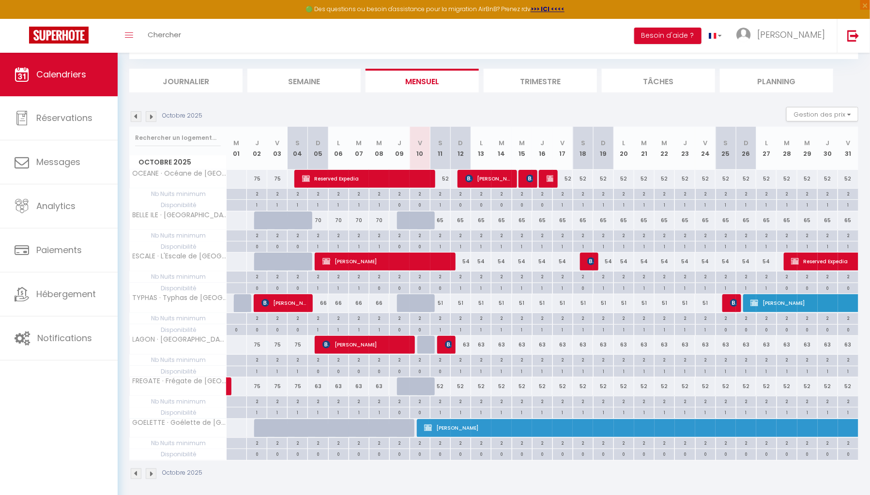
click at [443, 205] on div "1" at bounding box center [440, 204] width 20 height 9
select select "1"
type input "Sam 11 Octobre 2025"
type input "Dim 12 Octobre 2025"
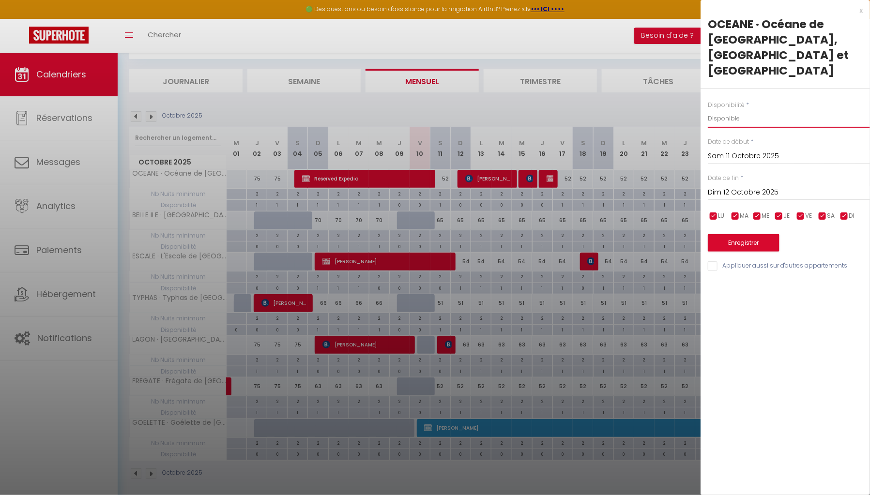
click at [723, 109] on select "Disponible Indisponible" at bounding box center [789, 118] width 162 height 18
select select "0"
click at [708, 109] on select "Disponible Indisponible" at bounding box center [789, 118] width 162 height 18
click at [744, 183] on div "[DATE] < [DATE] > Dim Lun Mar Mer Jeu Ven Sam 1 2 3 4 5 6 7 8 9 10 11 12 13 14 …" at bounding box center [789, 191] width 162 height 17
click at [744, 186] on input "Dim 12 Octobre 2025" at bounding box center [789, 192] width 162 height 13
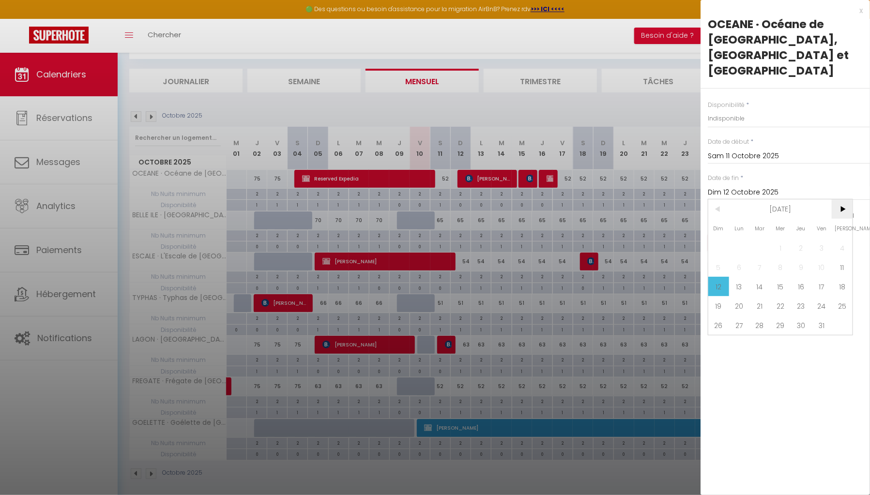
click at [841, 199] on span ">" at bounding box center [842, 208] width 21 height 19
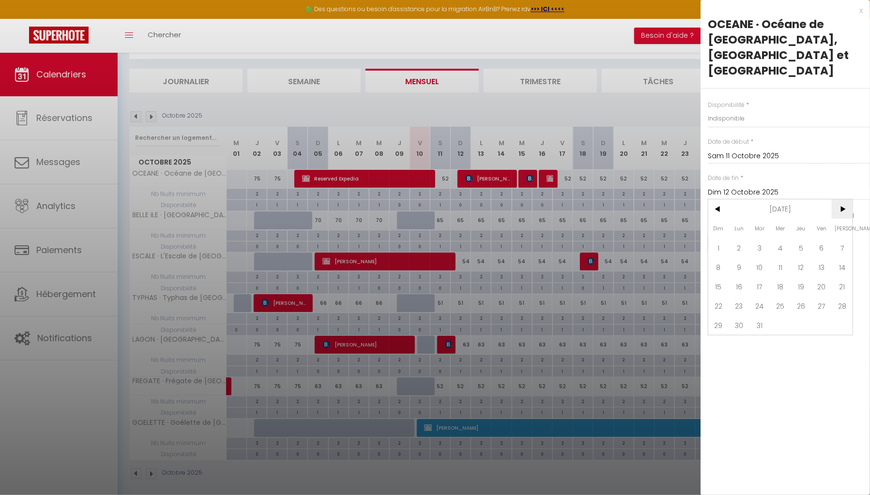
click at [841, 199] on span ">" at bounding box center [842, 208] width 21 height 19
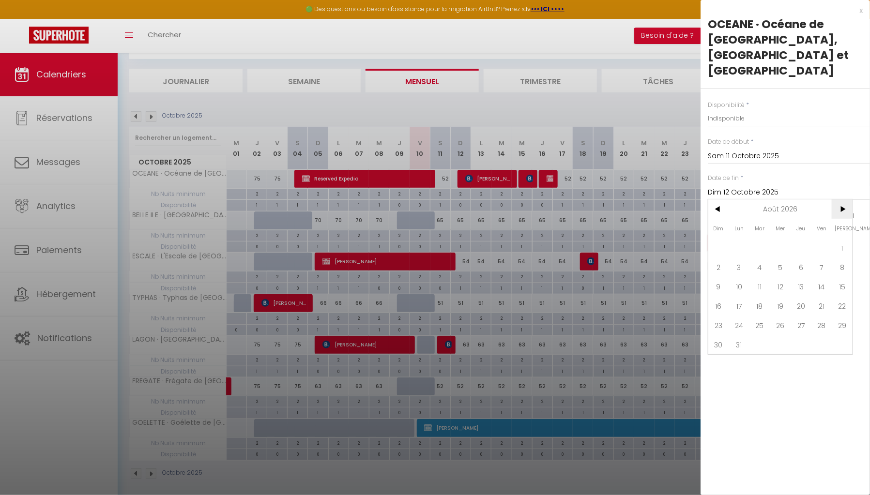
click at [841, 199] on span ">" at bounding box center [842, 208] width 21 height 19
click at [722, 277] on span "11" at bounding box center [718, 286] width 21 height 19
type input "Dim 11 Octobre 2026"
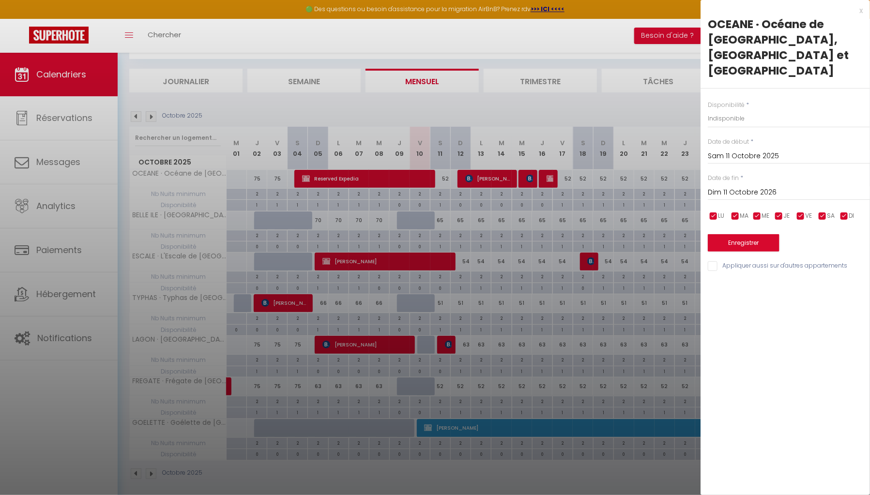
click at [667, 106] on div at bounding box center [435, 247] width 870 height 495
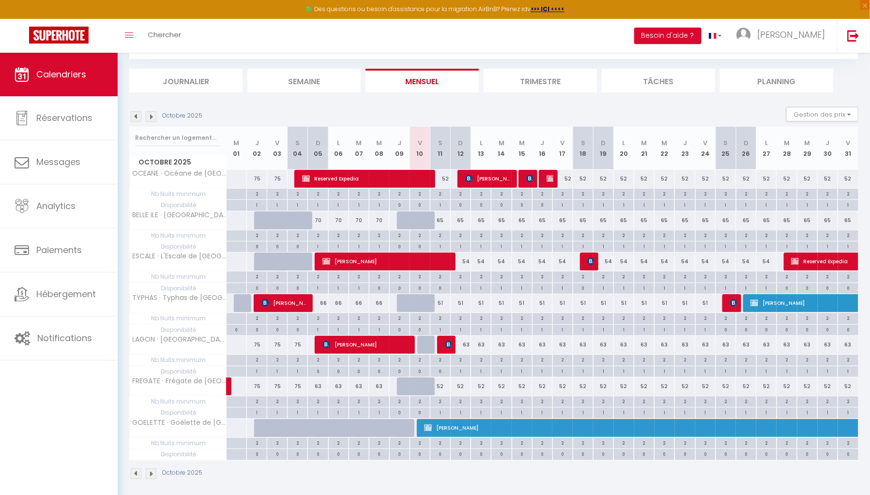
click at [152, 115] on img at bounding box center [151, 116] width 11 height 11
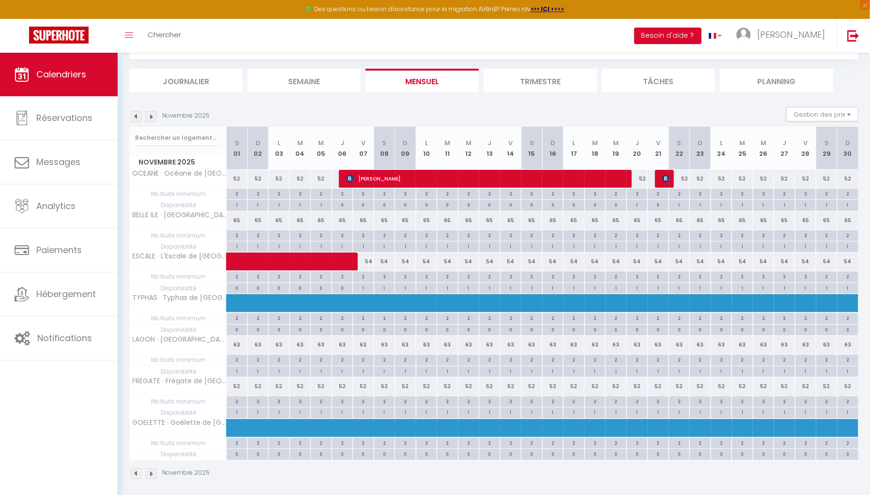
click at [152, 115] on img at bounding box center [151, 116] width 11 height 11
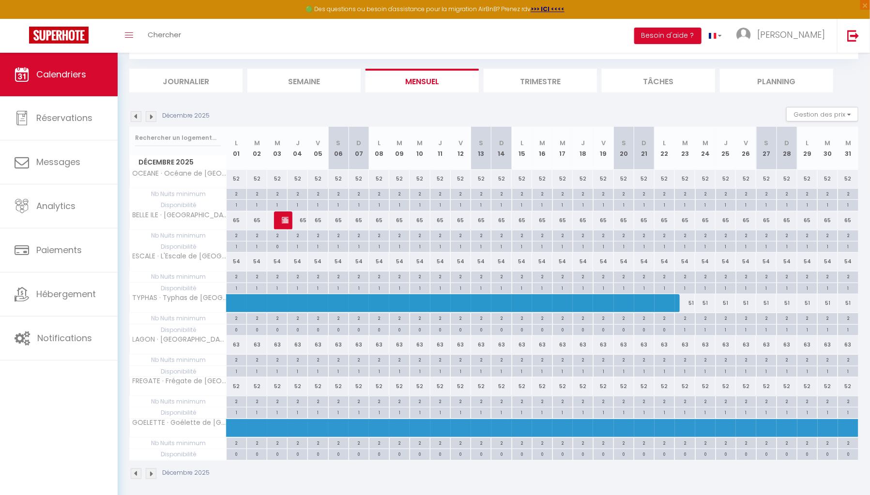
click at [152, 115] on img at bounding box center [151, 116] width 11 height 11
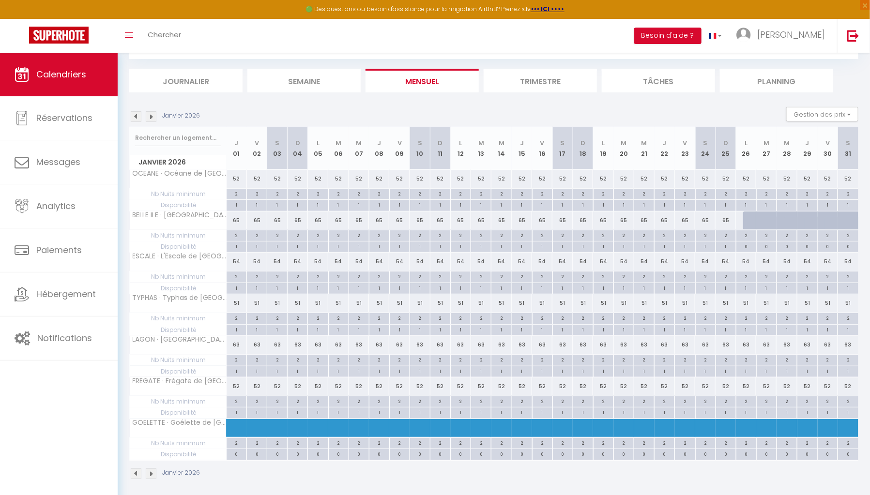
click at [135, 116] on img at bounding box center [136, 116] width 11 height 11
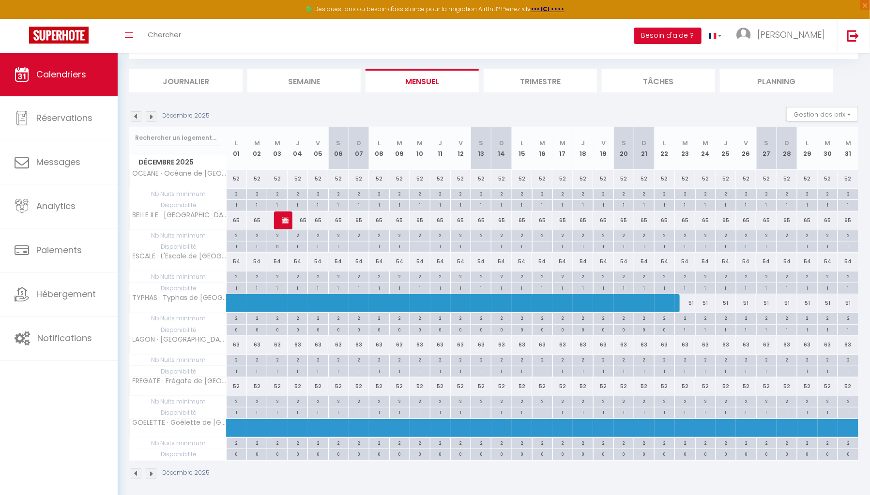
click at [135, 116] on img at bounding box center [136, 116] width 11 height 11
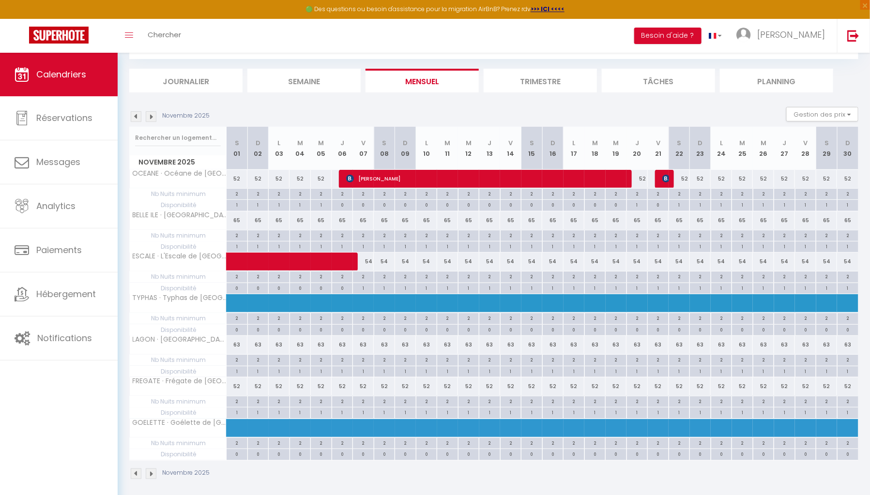
click at [135, 116] on img at bounding box center [136, 116] width 11 height 11
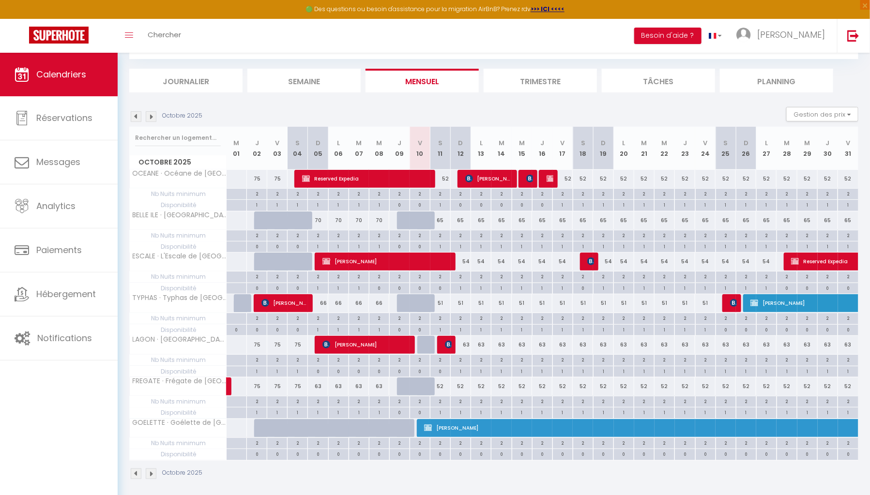
click at [443, 204] on div "1" at bounding box center [440, 204] width 20 height 9
select select "1"
type input "Sam 11 Octobre 2025"
type input "Dim 12 Octobre 2025"
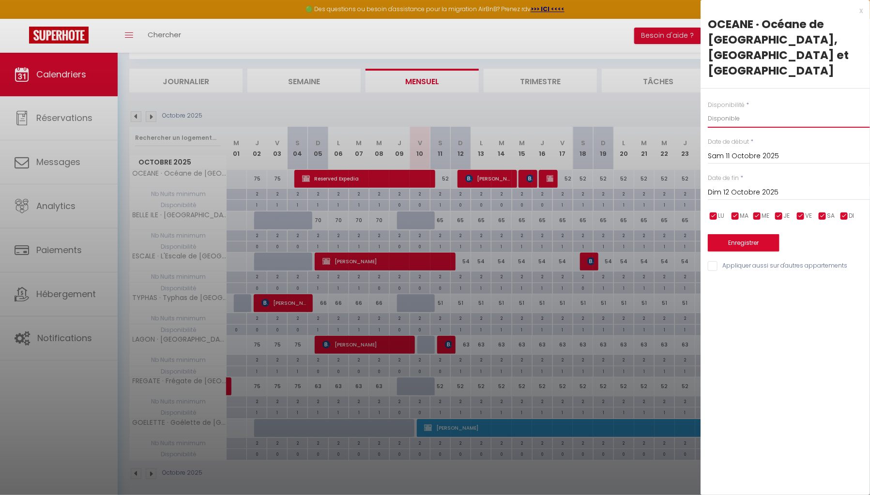
click at [729, 109] on select "Disponible Indisponible" at bounding box center [789, 118] width 162 height 18
select select "0"
click at [708, 109] on select "Disponible Indisponible" at bounding box center [789, 118] width 162 height 18
click at [740, 186] on input "Dim 12 Octobre 2025" at bounding box center [789, 192] width 162 height 13
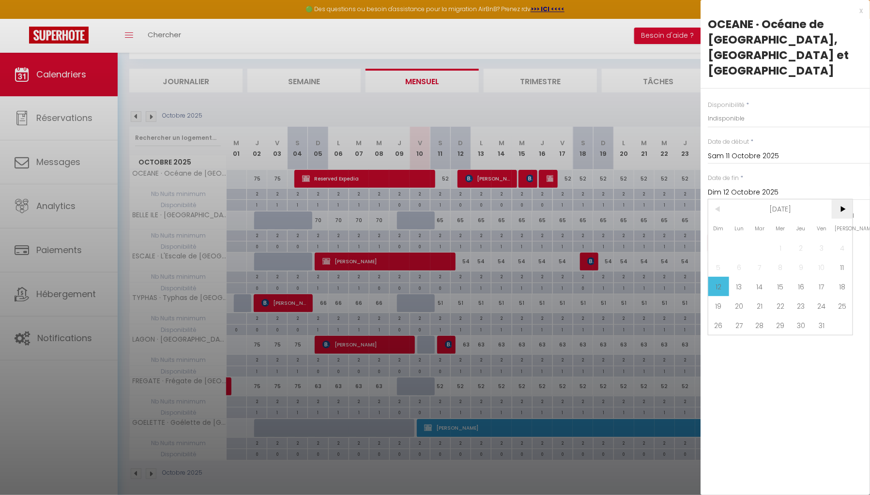
click at [846, 199] on span ">" at bounding box center [842, 208] width 21 height 19
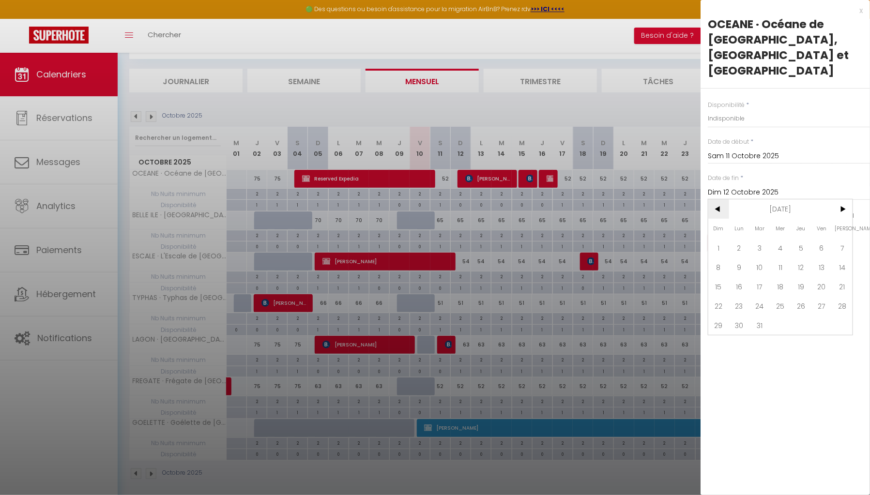
click at [725, 199] on span "<" at bounding box center [718, 208] width 21 height 19
click at [715, 199] on span "<" at bounding box center [718, 208] width 21 height 19
click at [722, 316] on span "25" at bounding box center [718, 325] width 21 height 19
type input "Dim 25 Janvier 2026"
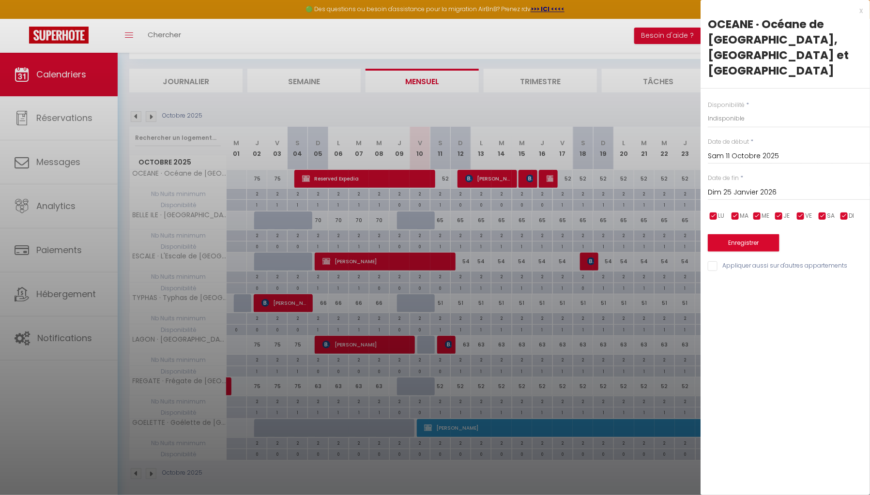
click at [712, 261] on input "Appliquer aussi sur d'autres appartements" at bounding box center [789, 266] width 162 height 10
checkbox input "true"
click at [730, 234] on button "Enregistrer" at bounding box center [744, 242] width 72 height 17
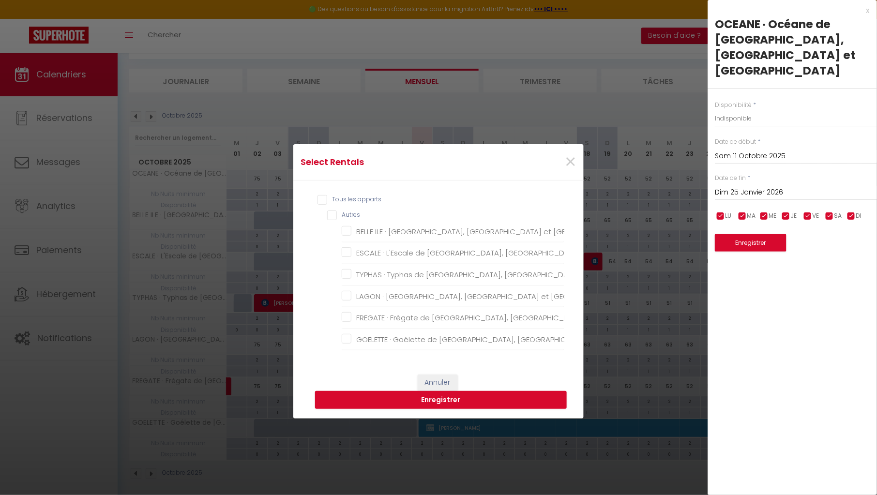
click at [319, 197] on input "Tous les apparts" at bounding box center [441, 200] width 247 height 10
checkbox input "true"
checkbox Confort "true"
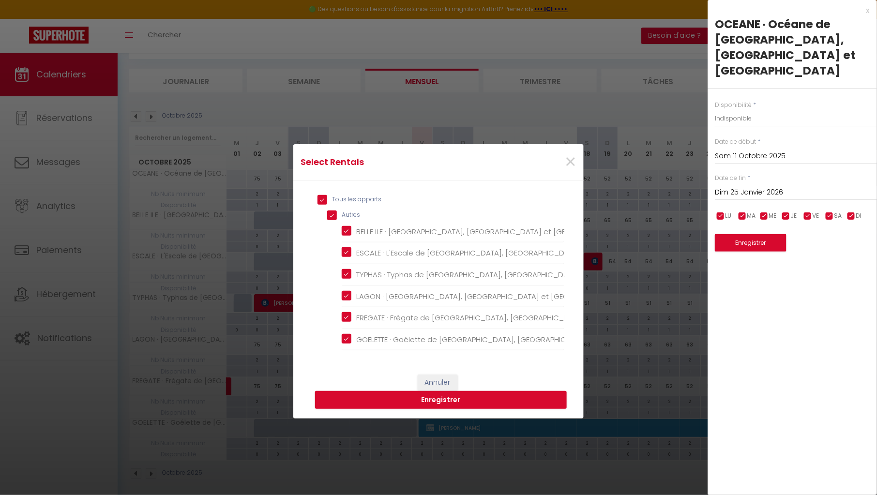
checkbox Confort "true"
click at [422, 400] on button "Enregistrer" at bounding box center [441, 400] width 252 height 18
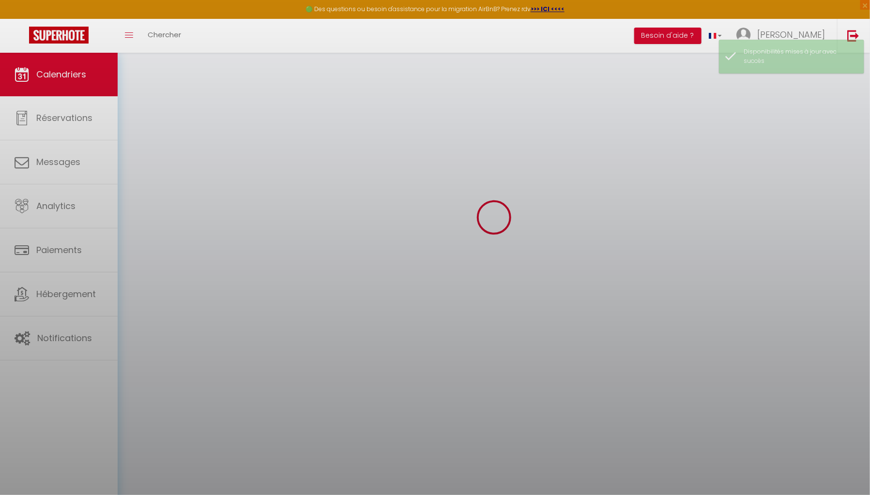
select select "0"
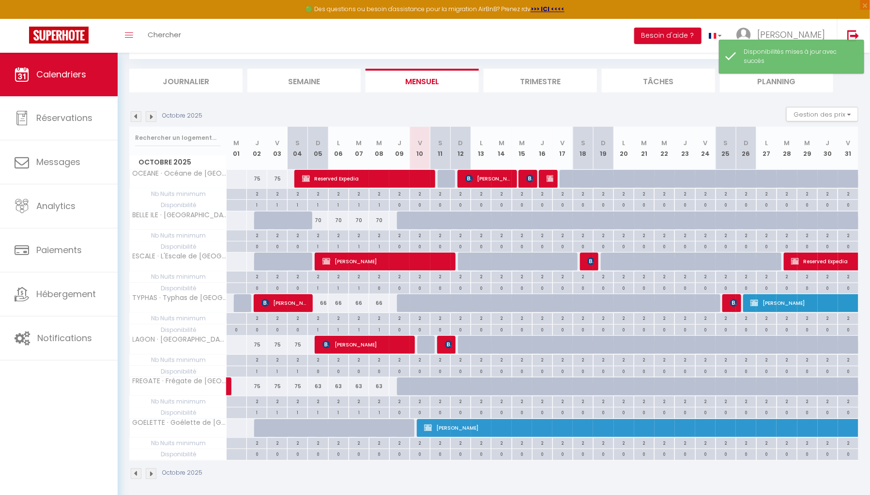
click at [443, 245] on div "0" at bounding box center [440, 246] width 20 height 9
select select
type input "Dim 12 Octobre 2025"
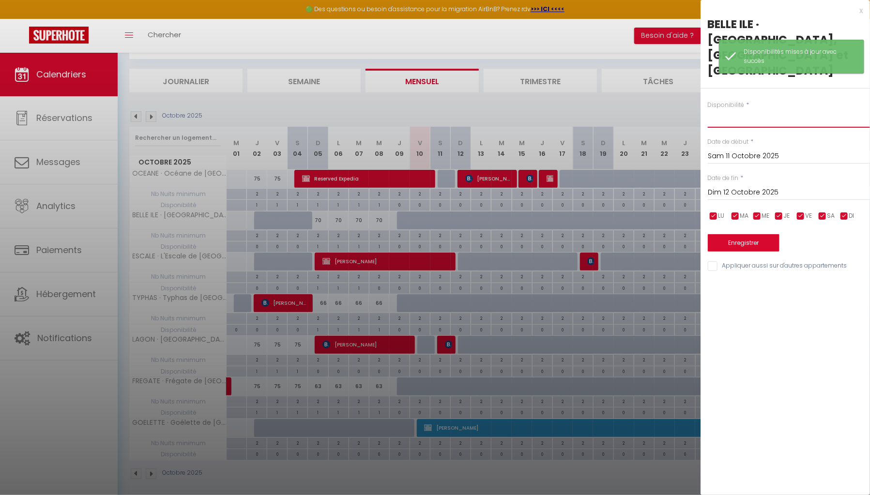
click at [713, 109] on select "Disponible Indisponible" at bounding box center [789, 118] width 162 height 18
select select "1"
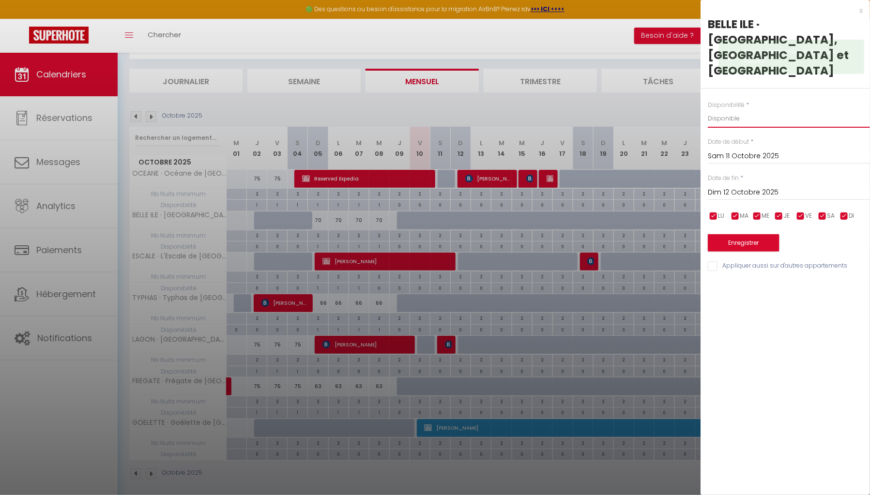
click at [708, 109] on select "Disponible Indisponible" at bounding box center [789, 118] width 162 height 18
click at [733, 186] on input "Dim 12 Octobre 2025" at bounding box center [789, 192] width 162 height 13
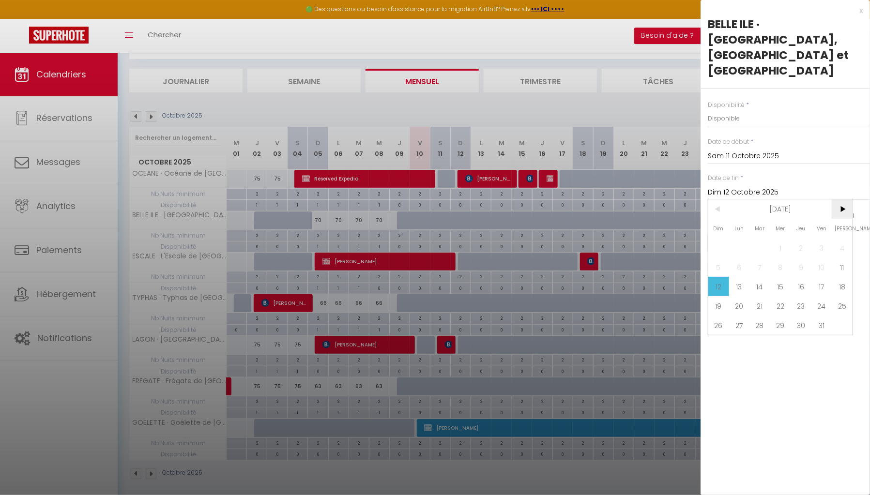
click at [841, 199] on span ">" at bounding box center [842, 208] width 21 height 19
click at [725, 316] on span "25" at bounding box center [718, 325] width 21 height 19
type input "Dim 25 Janvier 2026"
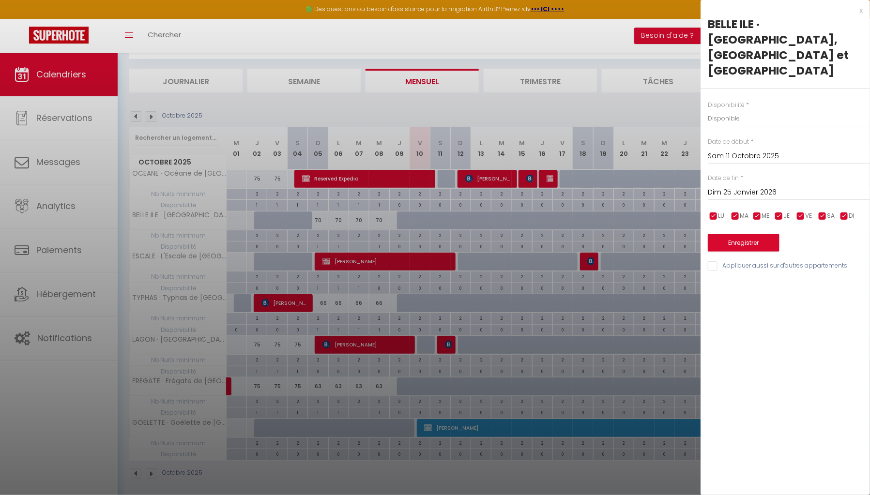
click at [713, 261] on input "Appliquer aussi sur d'autres appartements" at bounding box center [789, 266] width 162 height 10
checkbox input "true"
click at [731, 234] on button "Enregistrer" at bounding box center [744, 242] width 72 height 17
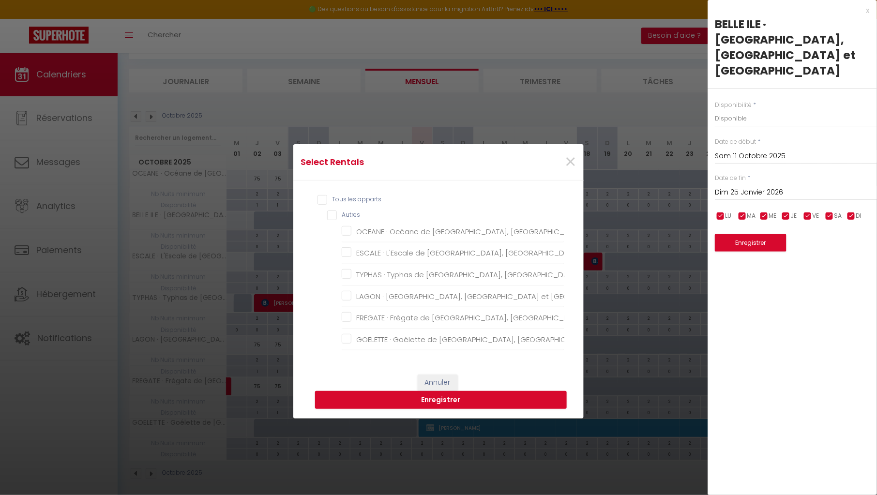
click at [318, 197] on input "Tous les apparts" at bounding box center [441, 200] width 247 height 10
checkbox input "true"
checkbox Confort "true"
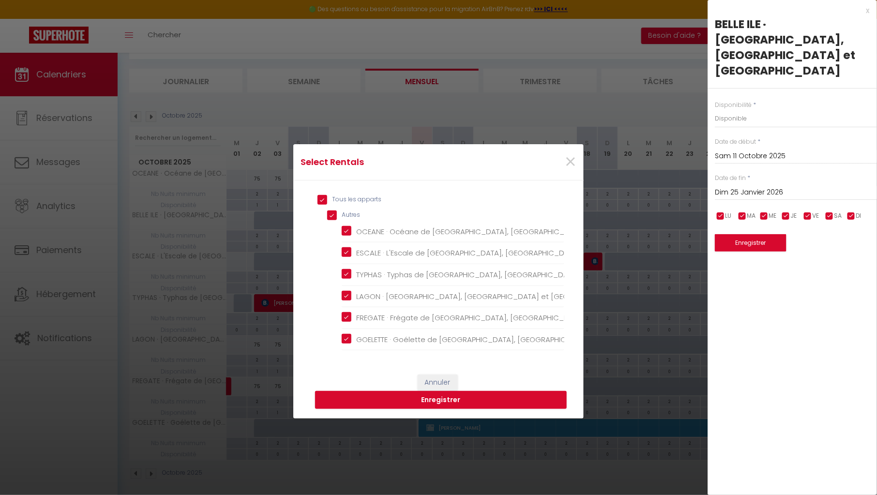
checkbox Confort "true"
click at [436, 396] on button "Enregistrer" at bounding box center [441, 400] width 252 height 18
